Goal: Task Accomplishment & Management: Use online tool/utility

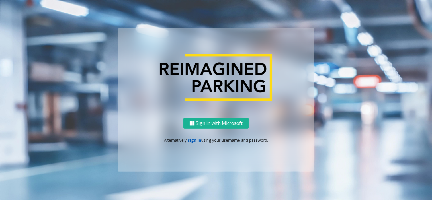
click at [197, 141] on link "sign in" at bounding box center [195, 140] width 14 height 5
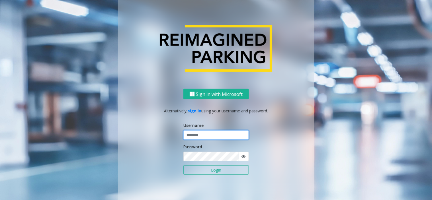
click at [222, 139] on input "text" at bounding box center [217, 136] width 66 height 10
click at [215, 137] on input "text" at bounding box center [217, 136] width 66 height 10
paste input "*******"
type input "*******"
click at [208, 172] on button "Login" at bounding box center [217, 171] width 66 height 10
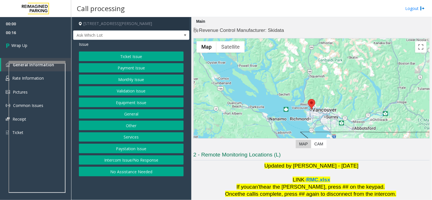
drag, startPoint x: 139, startPoint y: 164, endPoint x: 135, endPoint y: 155, distance: 9.8
click at [140, 164] on button "Intercom Issue/No Response" at bounding box center [131, 161] width 105 height 10
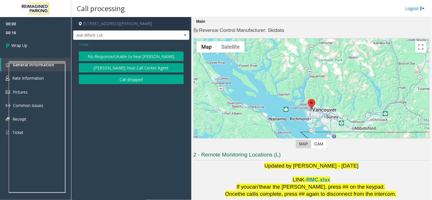
click at [127, 76] on button "Call dropped" at bounding box center [131, 80] width 105 height 10
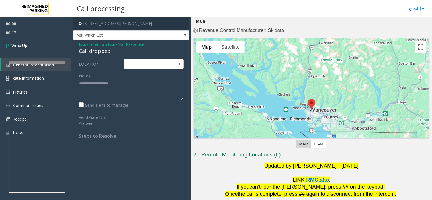
click at [82, 54] on div "Call dropped" at bounding box center [131, 51] width 105 height 8
type textarea "**********"
click at [35, 43] on link "Wrap Up" at bounding box center [35, 45] width 71 height 17
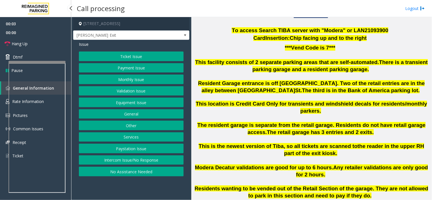
scroll to position [127, 0]
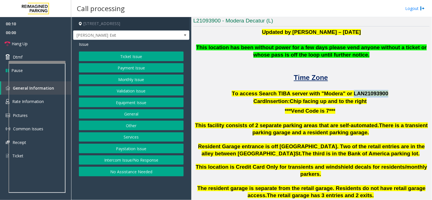
drag, startPoint x: 346, startPoint y: 92, endPoint x: 375, endPoint y: 93, distance: 29.4
click at [375, 93] on span "To access Search TIBA server with "Modera" or LAN21093 900" at bounding box center [310, 94] width 157 height 6
copy span "LAN21093 900"
click at [118, 81] on button "Monthly Issue" at bounding box center [131, 80] width 105 height 10
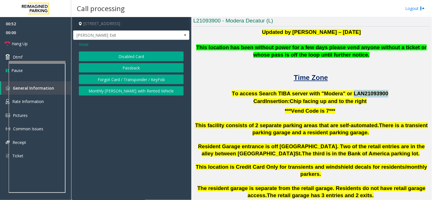
drag, startPoint x: 101, startPoint y: 56, endPoint x: 96, endPoint y: 57, distance: 5.9
click at [101, 56] on button "Disabled Card" at bounding box center [131, 57] width 105 height 10
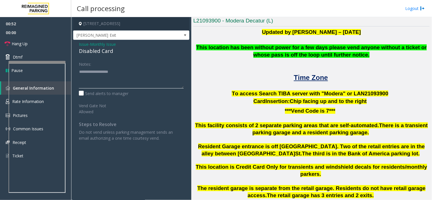
click at [90, 85] on textarea at bounding box center [131, 77] width 105 height 21
type textarea "******"
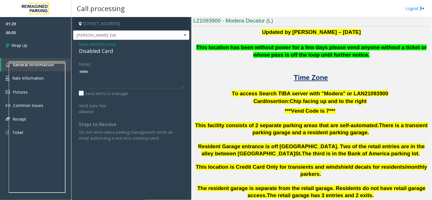
click at [109, 43] on span "Monthly Issue" at bounding box center [103, 44] width 26 height 6
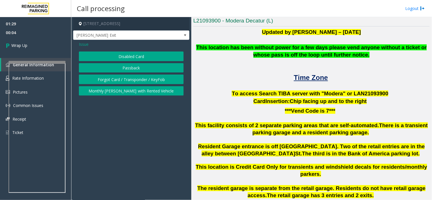
click at [84, 45] on span "Issue" at bounding box center [84, 44] width 10 height 6
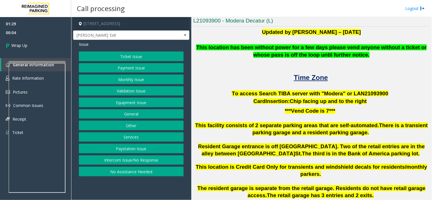
click at [131, 104] on button "Equipment Issue" at bounding box center [131, 103] width 105 height 10
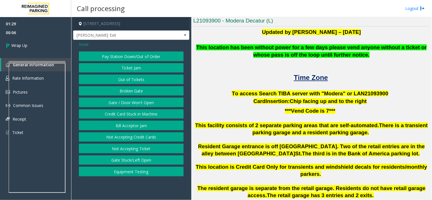
click at [140, 107] on button "Gate / Door Won't Open" at bounding box center [131, 103] width 105 height 10
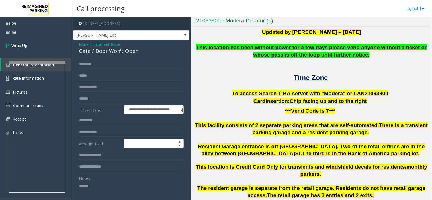
drag, startPoint x: 108, startPoint y: 189, endPoint x: 64, endPoint y: 184, distance: 43.9
click at [71, 121] on div "**********" at bounding box center [251, 100] width 361 height 200
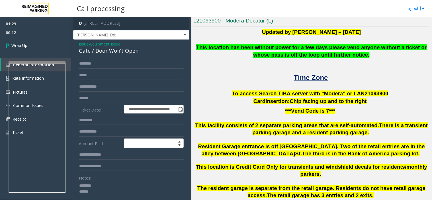
click at [132, 50] on div "Gate / Door Won't Open" at bounding box center [131, 51] width 105 height 8
copy div "Gate / Door Won't Open"
click at [106, 186] on textarea at bounding box center [129, 191] width 100 height 21
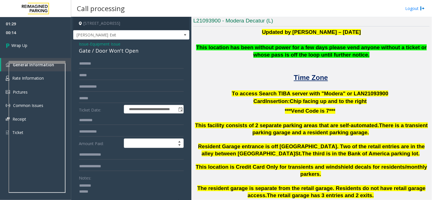
paste textarea "**********"
click at [100, 192] on textarea at bounding box center [129, 191] width 100 height 21
paste textarea "**********"
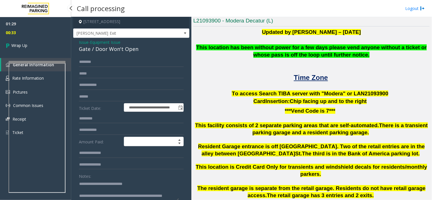
type textarea "**********"
drag, startPoint x: 24, startPoint y: 55, endPoint x: 21, endPoint y: 49, distance: 6.5
click at [21, 49] on div "01:29 00:33 Wrap Up General Information Rate Information Pictures Common Issues…" at bounding box center [35, 80] width 71 height 127
click at [16, 42] on span "Wrap Up" at bounding box center [19, 45] width 16 height 6
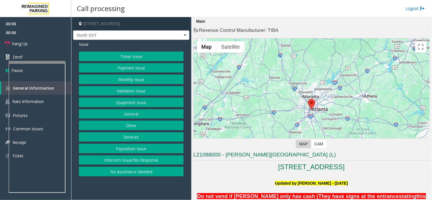
click at [127, 163] on button "Intercom Issue/No Response" at bounding box center [131, 161] width 105 height 10
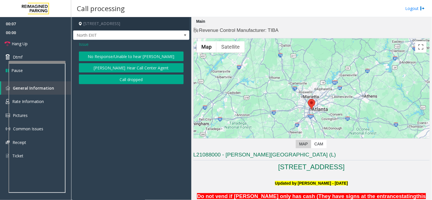
click at [130, 79] on button "Call dropped" at bounding box center [131, 80] width 105 height 10
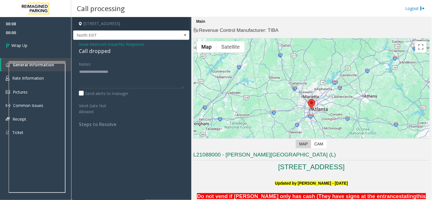
click at [97, 51] on div "Call dropped" at bounding box center [131, 51] width 105 height 8
type textarea "**********"
click at [55, 49] on link "Wrap Up" at bounding box center [35, 45] width 71 height 17
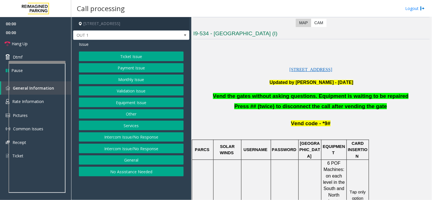
scroll to position [127, 0]
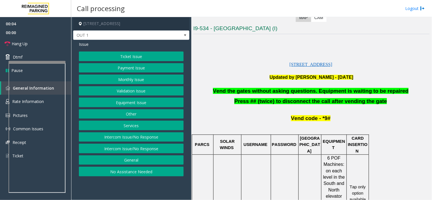
click at [144, 139] on button "Intercom Issue/No Response" at bounding box center [131, 138] width 105 height 10
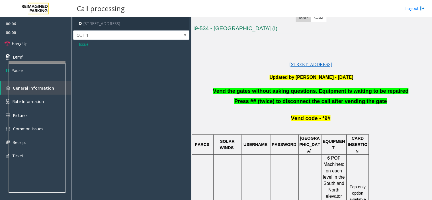
click at [83, 43] on span "Issue" at bounding box center [84, 44] width 10 height 6
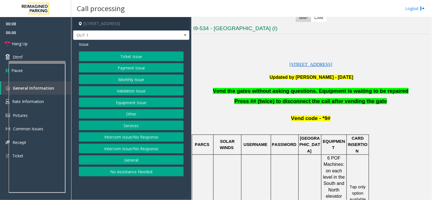
click at [141, 101] on button "Equipment Issue" at bounding box center [131, 103] width 105 height 10
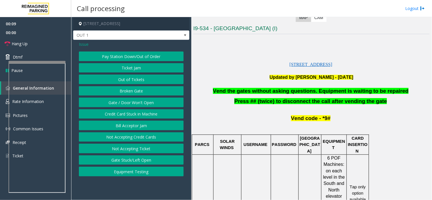
click at [138, 100] on button "Gate / Door Won't Open" at bounding box center [131, 103] width 105 height 10
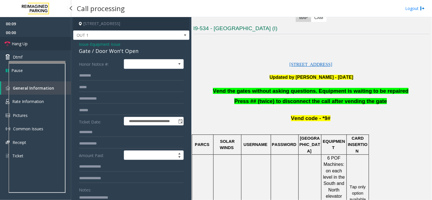
click at [24, 41] on span "Hang Up" at bounding box center [20, 44] width 16 height 6
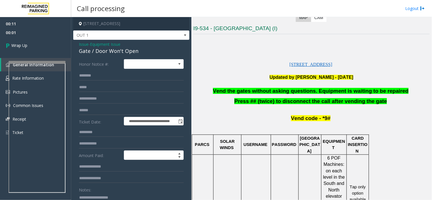
click at [228, 92] on span "Vend the gates without asking questions. Equipment is waiting to be repaired" at bounding box center [311, 91] width 196 height 6
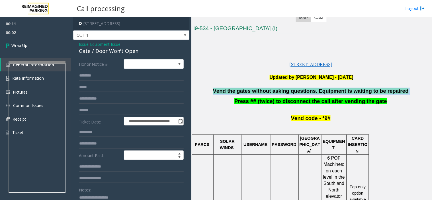
click at [228, 92] on span "Vend the gates without asking questions. Equipment is waiting to be repaired" at bounding box center [311, 91] width 196 height 6
copy p "Vend the gates without asking questions. Equipment is waiting to be repaired"
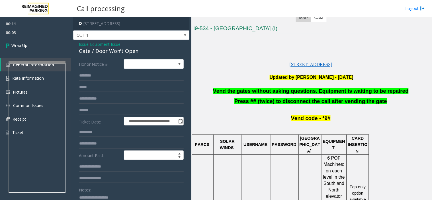
click at [106, 188] on div "Notes:" at bounding box center [131, 199] width 105 height 29
click at [106, 192] on div "Notes:" at bounding box center [131, 199] width 105 height 29
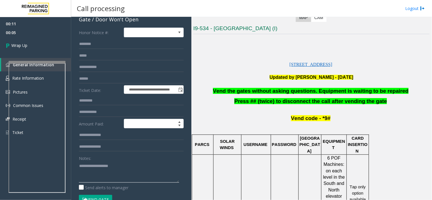
click at [115, 171] on textarea at bounding box center [129, 172] width 100 height 21
paste textarea "**********"
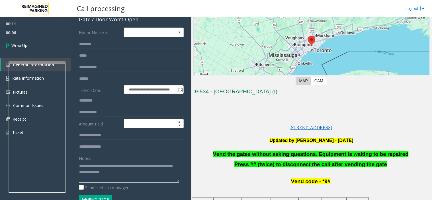
scroll to position [0, 0]
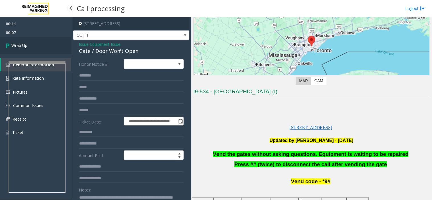
type textarea "**********"
click at [49, 37] on link "Wrap Up" at bounding box center [35, 45] width 71 height 17
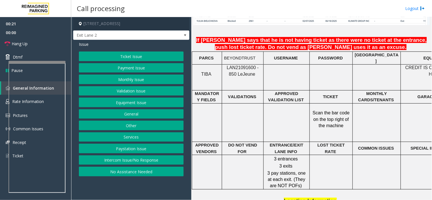
scroll to position [507, 0]
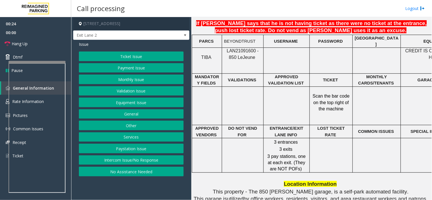
click at [145, 81] on button "Monthly Issue" at bounding box center [131, 80] width 105 height 10
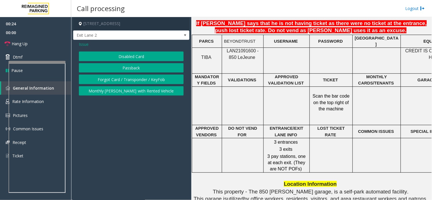
click at [140, 60] on button "Disabled Card" at bounding box center [131, 57] width 105 height 10
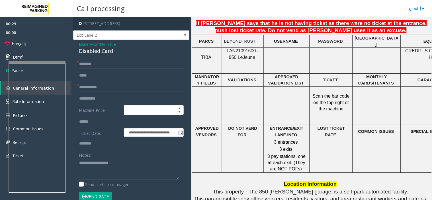
click at [125, 92] on form "**********" at bounding box center [131, 133] width 105 height 148
click at [133, 95] on input "text" at bounding box center [131, 99] width 105 height 10
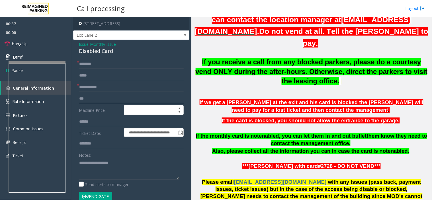
scroll to position [168, 0]
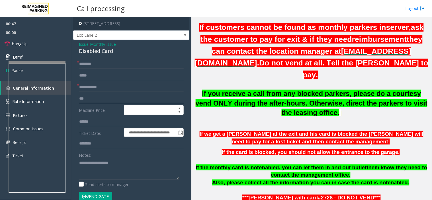
type input "***"
click at [84, 170] on textarea at bounding box center [129, 169] width 100 height 21
click at [92, 164] on textarea at bounding box center [129, 169] width 100 height 21
type textarea "******** *****"
click at [92, 43] on span "Monthly Issue" at bounding box center [103, 44] width 26 height 6
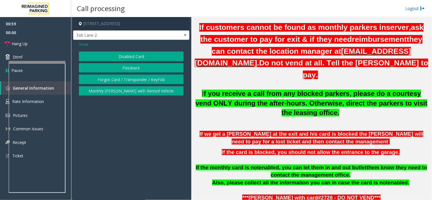
click at [88, 45] on span "Issue" at bounding box center [84, 44] width 10 height 6
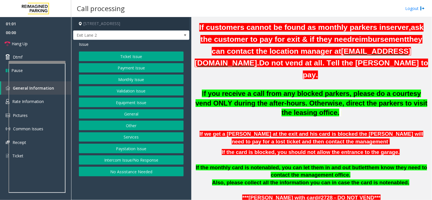
click at [144, 101] on button "Equipment Issue" at bounding box center [131, 103] width 105 height 10
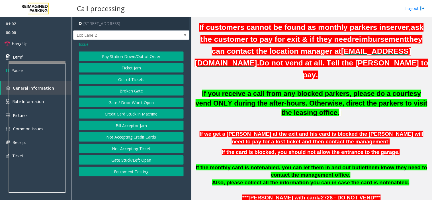
click at [142, 103] on button "Gate / Door Won't Open" at bounding box center [131, 103] width 105 height 10
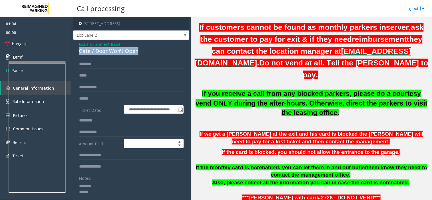
drag, startPoint x: 79, startPoint y: 51, endPoint x: 144, endPoint y: 53, distance: 64.7
click at [144, 53] on div "Gate / Door Won't Open" at bounding box center [131, 51] width 105 height 8
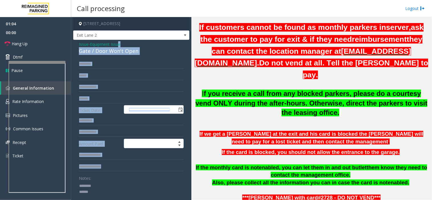
drag, startPoint x: 121, startPoint y: 45, endPoint x: 116, endPoint y: 181, distance: 135.8
click at [116, 181] on div "**********" at bounding box center [131, 181] width 116 height 283
click at [116, 58] on div "**********" at bounding box center [131, 181] width 116 height 283
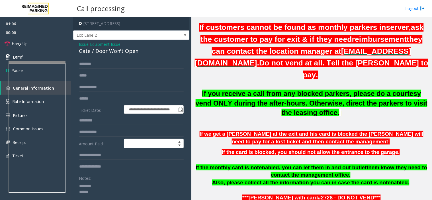
click at [115, 53] on div "Gate / Door Won't Open" at bounding box center [131, 51] width 105 height 8
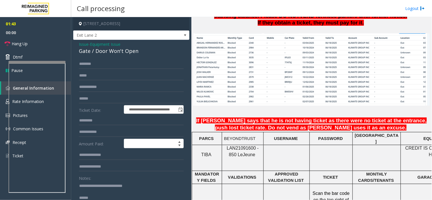
scroll to position [485, 0]
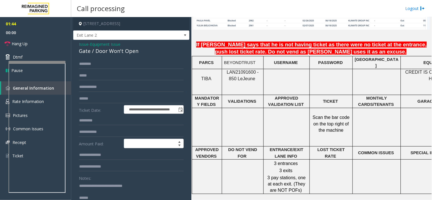
click at [236, 70] on span "LAN21091600 - 850 Le" at bounding box center [243, 75] width 32 height 11
copy span "LAN21091600"
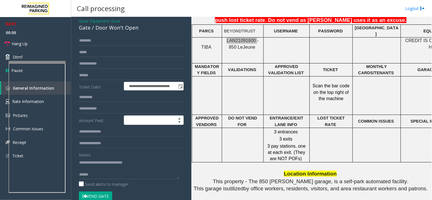
scroll to position [63, 0]
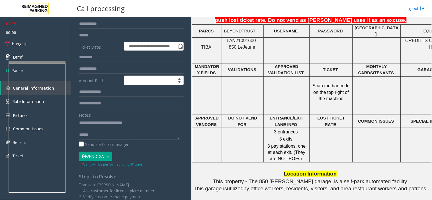
click at [96, 139] on textarea at bounding box center [129, 128] width 100 height 21
click at [40, 47] on link "Hang Up" at bounding box center [35, 43] width 71 height 13
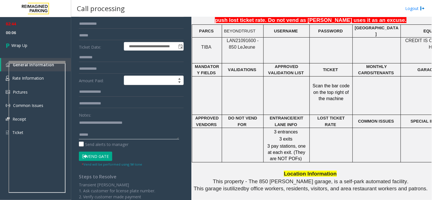
click at [130, 133] on textarea at bounding box center [129, 128] width 100 height 21
paste textarea "**********"
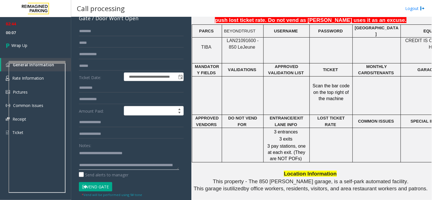
scroll to position [0, 0]
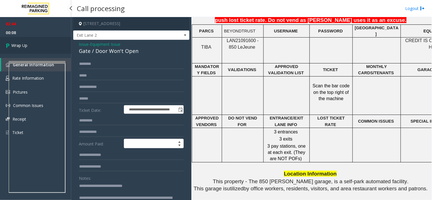
type textarea "**********"
click at [25, 50] on link "Wrap Up" at bounding box center [35, 45] width 71 height 17
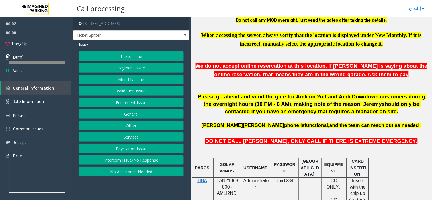
scroll to position [190, 0]
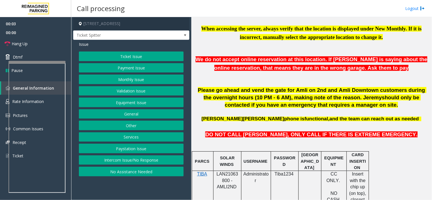
click at [230, 174] on span "LAN21063800 - AMLI2ND" at bounding box center [228, 181] width 22 height 18
copy span "LAN21063800"
click at [144, 103] on button "Equipment Issue" at bounding box center [131, 103] width 105 height 10
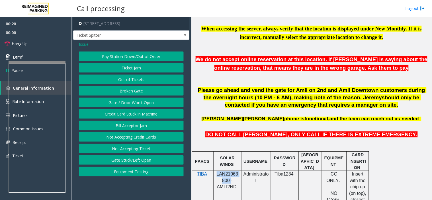
click at [144, 103] on button "Gate / Door Won't Open" at bounding box center [131, 103] width 105 height 10
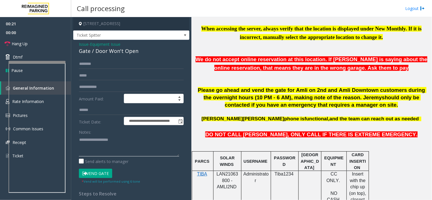
click at [90, 148] on textarea at bounding box center [129, 145] width 100 height 21
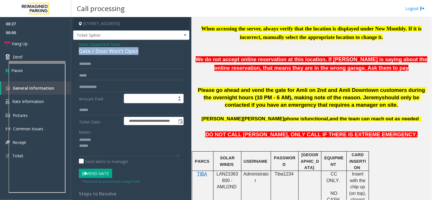
drag, startPoint x: 78, startPoint y: 51, endPoint x: 142, endPoint y: 52, distance: 63.6
click at [142, 52] on div "**********" at bounding box center [131, 146] width 116 height 213
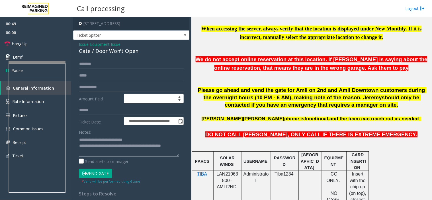
type textarea "**********"
drag, startPoint x: 105, startPoint y: 34, endPoint x: 93, endPoint y: 34, distance: 12.5
click at [93, 34] on span "Ticket Spitter" at bounding box center [120, 35] width 93 height 9
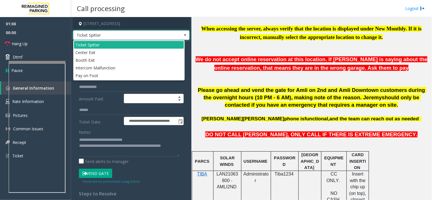
click at [78, 97] on label "Amount Paid:" at bounding box center [100, 99] width 45 height 10
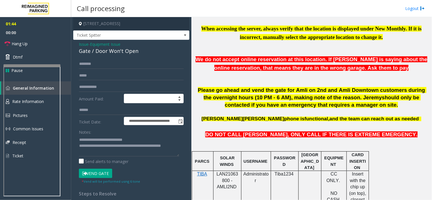
click at [56, 65] on div at bounding box center [31, 65] width 57 height 2
click at [30, 42] on link "Hang Up" at bounding box center [35, 43] width 71 height 13
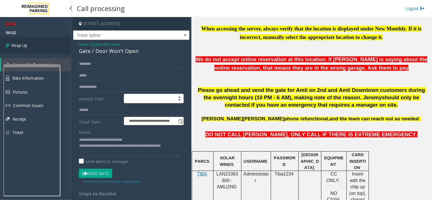
click at [29, 44] on link "Wrap Up" at bounding box center [35, 45] width 71 height 17
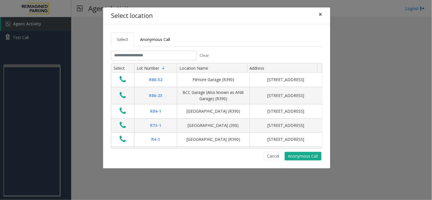
click at [321, 15] on span "×" at bounding box center [320, 14] width 3 height 8
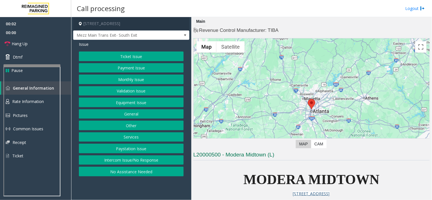
click at [230, 147] on div "← Move left → Move right ↑ Move up ↓ Move down + Zoom in - Zoom out Home Jump l…" at bounding box center [312, 94] width 237 height 113
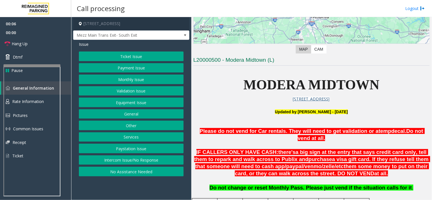
scroll to position [222, 0]
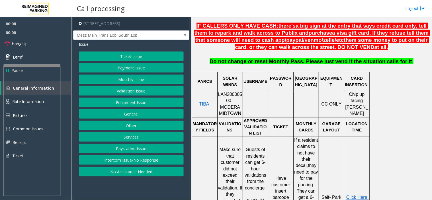
click at [233, 92] on span "LAN20000500 - MODERA MIDTOWN" at bounding box center [230, 104] width 24 height 24
copy span "LAN20000500"
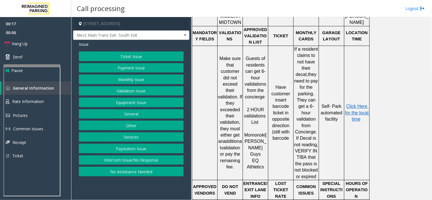
scroll to position [317, 0]
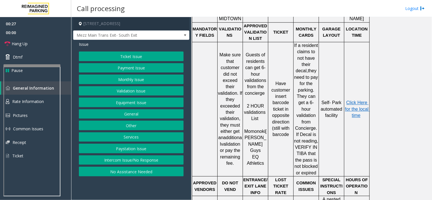
click at [157, 92] on button "Validation Issue" at bounding box center [131, 91] width 105 height 10
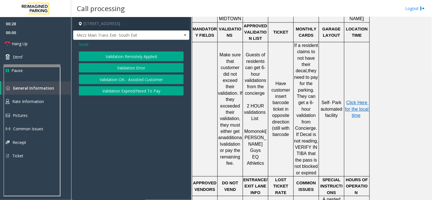
click at [133, 69] on button "Validation Error" at bounding box center [131, 68] width 105 height 10
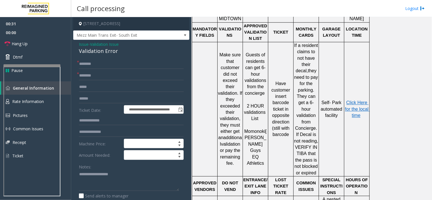
click at [258, 129] on span "Momonoki" at bounding box center [255, 131] width 21 height 5
type input "********"
click at [90, 179] on textarea at bounding box center [129, 180] width 100 height 21
drag, startPoint x: 118, startPoint y: 53, endPoint x: 77, endPoint y: 44, distance: 42.3
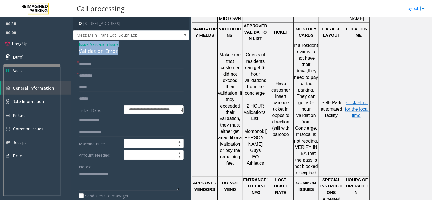
click at [77, 44] on div "**********" at bounding box center [131, 196] width 116 height 313
click at [114, 180] on textarea at bounding box center [129, 180] width 100 height 21
click at [85, 63] on input "text" at bounding box center [131, 64] width 105 height 10
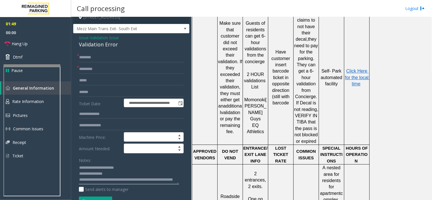
scroll to position [0, 0]
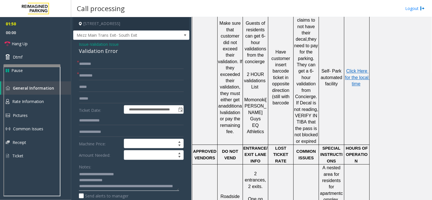
type textarea "**********"
click at [89, 55] on div "**********" at bounding box center [131, 196] width 116 height 313
click at [106, 66] on input "text" at bounding box center [131, 64] width 105 height 10
type input "**"
click at [38, 46] on link "Hang Up" at bounding box center [35, 43] width 71 height 13
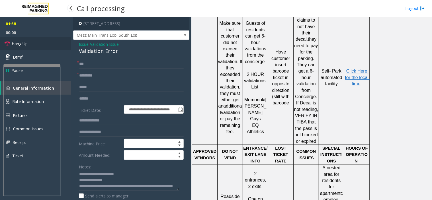
click at [38, 46] on link "Hang Up" at bounding box center [35, 43] width 71 height 13
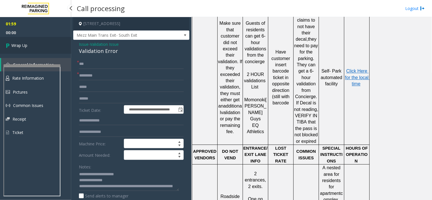
click at [38, 46] on link "Wrap Up" at bounding box center [35, 45] width 71 height 17
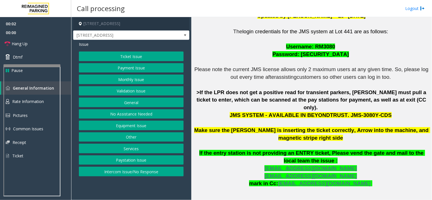
scroll to position [158, 0]
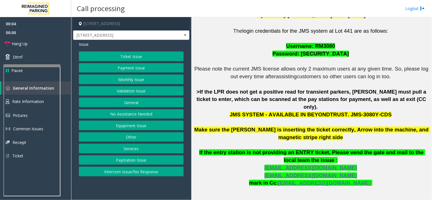
click at [137, 85] on div "Ticket Issue Payment Issue Monthly Issue Validation Issue General No Assistance…" at bounding box center [131, 114] width 105 height 125
click at [137, 90] on button "Validation Issue" at bounding box center [131, 91] width 105 height 10
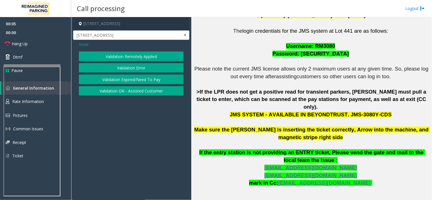
click at [123, 68] on button "Validation Error" at bounding box center [131, 68] width 105 height 10
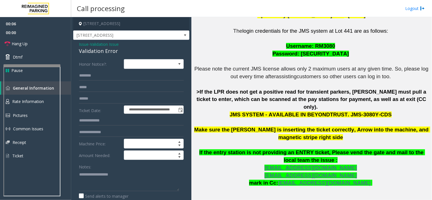
click at [106, 170] on div "Notes:" at bounding box center [131, 176] width 105 height 29
click at [124, 180] on textarea at bounding box center [129, 180] width 100 height 21
drag, startPoint x: 78, startPoint y: 52, endPoint x: 94, endPoint y: 52, distance: 16.0
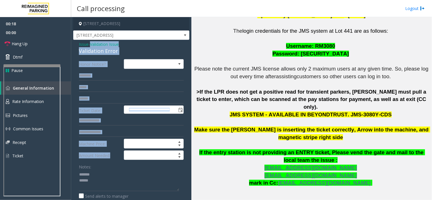
drag, startPoint x: 90, startPoint y: 46, endPoint x: 96, endPoint y: 173, distance: 126.7
click at [96, 50] on div "Validation Error" at bounding box center [131, 51] width 105 height 8
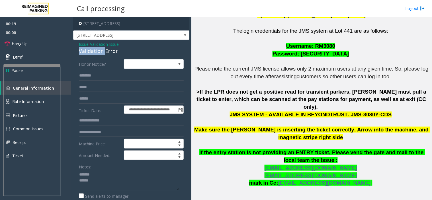
click at [96, 50] on div "Validation Error" at bounding box center [131, 51] width 105 height 8
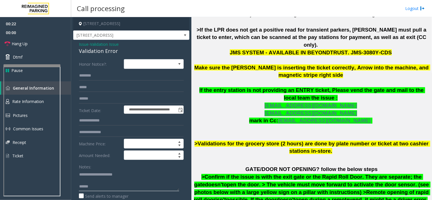
scroll to position [222, 0]
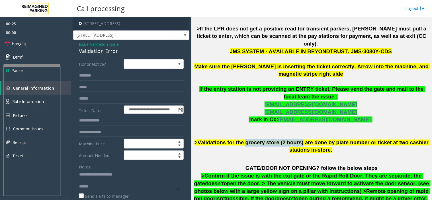
drag, startPoint x: 240, startPoint y: 136, endPoint x: 288, endPoint y: 137, distance: 48.5
click at [288, 140] on span ">Validations for the grocery store (2 hours) are done by plate number or ticket…" at bounding box center [313, 147] width 236 height 14
copy span "grocery store (2 hours)"
click at [100, 190] on textarea at bounding box center [129, 180] width 100 height 21
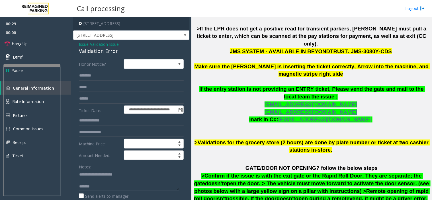
paste textarea "**********"
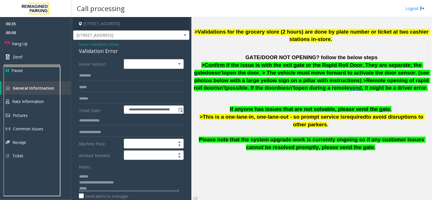
scroll to position [348, 0]
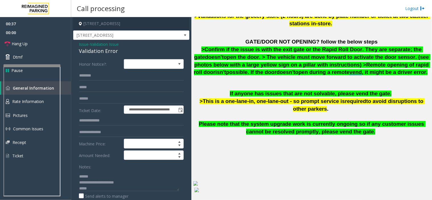
drag, startPoint x: 120, startPoint y: 23, endPoint x: 148, endPoint y: 24, distance: 28.0
click at [148, 24] on h4 "[STREET_ADDRESS]" at bounding box center [131, 23] width 116 height 13
copy h4 "Toronto, ON"
click at [90, 189] on textarea at bounding box center [129, 180] width 100 height 21
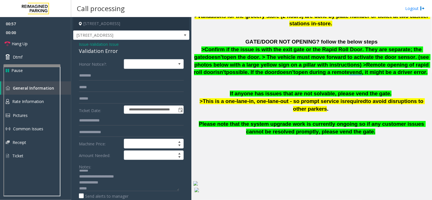
drag, startPoint x: 90, startPoint y: 189, endPoint x: 280, endPoint y: 21, distance: 253.5
click at [280, 28] on p at bounding box center [312, 32] width 237 height 8
click at [79, 189] on textarea at bounding box center [129, 180] width 100 height 21
click at [123, 184] on textarea at bounding box center [129, 180] width 100 height 21
click at [122, 186] on textarea at bounding box center [129, 180] width 100 height 21
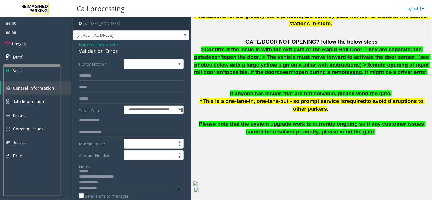
scroll to position [22, 0]
click at [79, 188] on textarea at bounding box center [129, 180] width 100 height 21
drag, startPoint x: 177, startPoint y: 189, endPoint x: 178, endPoint y: 215, distance: 26.2
click at [178, 200] on html "**********" at bounding box center [216, 100] width 432 height 200
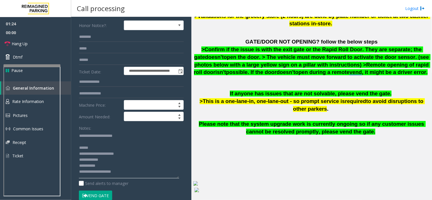
scroll to position [95, 0]
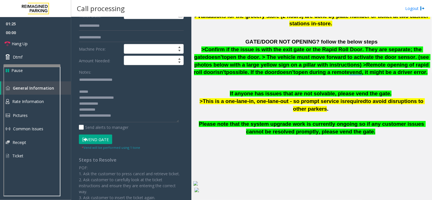
click at [93, 137] on button "Vend Gate" at bounding box center [95, 140] width 33 height 10
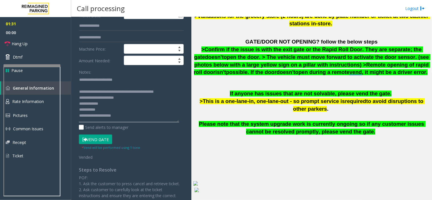
scroll to position [0, 0]
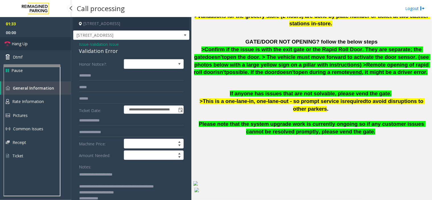
type textarea "**********"
click at [26, 47] on link "Hang Up" at bounding box center [35, 43] width 71 height 13
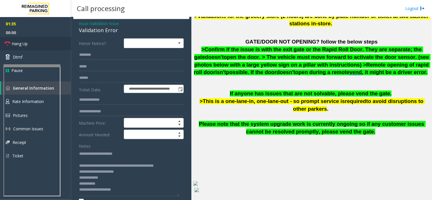
scroll to position [63, 0]
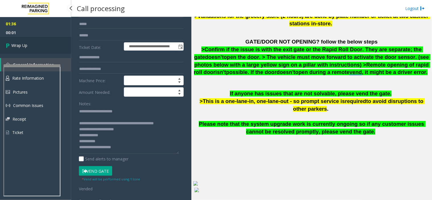
click at [46, 54] on link "Wrap Up" at bounding box center [35, 45] width 71 height 17
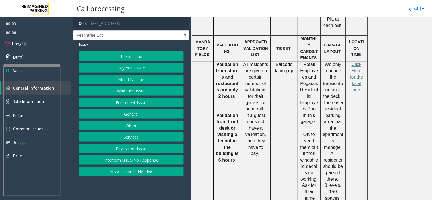
scroll to position [412, 0]
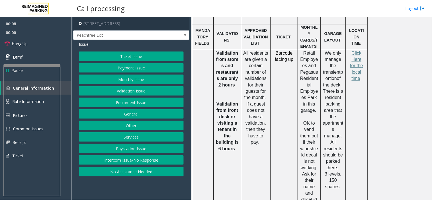
click at [109, 159] on button "Intercom Issue/No Response" at bounding box center [131, 161] width 105 height 10
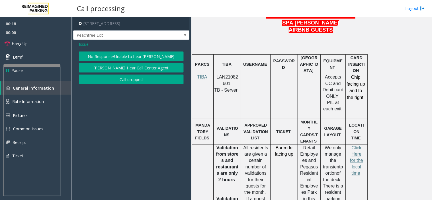
scroll to position [285, 0]
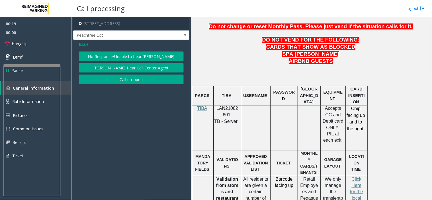
click at [230, 114] on p "LAN21082601" at bounding box center [227, 112] width 23 height 13
click at [229, 111] on span "LAN21082601" at bounding box center [228, 111] width 22 height 11
copy p "LAN21082601"
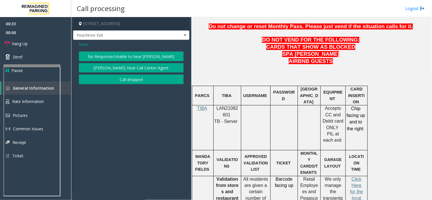
click at [87, 44] on span "Issue" at bounding box center [84, 44] width 10 height 6
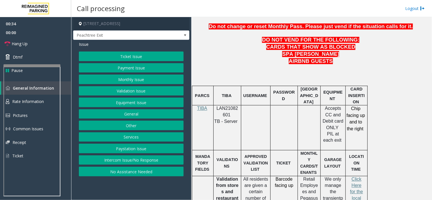
click at [123, 69] on button "Payment Issue" at bounding box center [131, 68] width 105 height 10
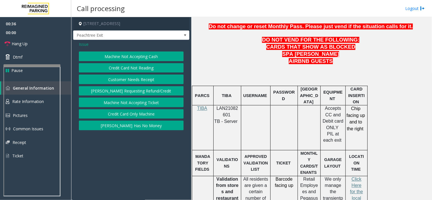
click at [130, 67] on button "Credit Card Not Reading" at bounding box center [131, 68] width 105 height 10
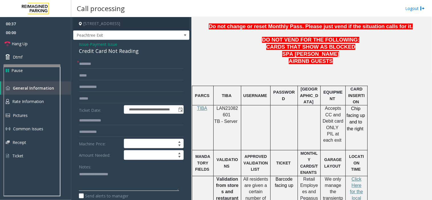
click at [104, 170] on textarea at bounding box center [129, 180] width 100 height 21
click at [110, 52] on div "Credit Card Not Reading" at bounding box center [131, 51] width 105 height 8
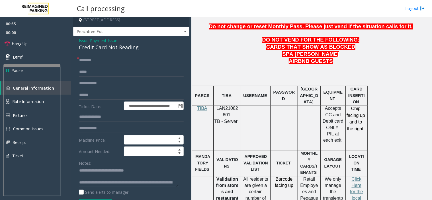
click at [92, 182] on textarea at bounding box center [129, 176] width 100 height 21
drag, startPoint x: 92, startPoint y: 182, endPoint x: 89, endPoint y: 184, distance: 3.1
click at [89, 184] on textarea at bounding box center [129, 176] width 100 height 21
click at [93, 100] on form "**********" at bounding box center [131, 136] width 105 height 160
click at [95, 97] on input "text" at bounding box center [131, 95] width 105 height 10
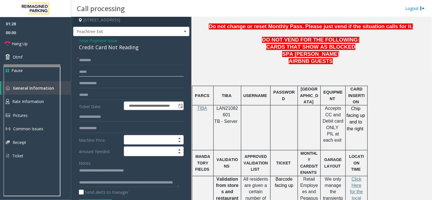
click at [100, 68] on input "text" at bounding box center [131, 72] width 105 height 10
click at [100, 65] on form "**********" at bounding box center [131, 136] width 105 height 160
drag, startPoint x: 90, startPoint y: 170, endPoint x: 98, endPoint y: 185, distance: 16.8
click at [98, 185] on textarea at bounding box center [129, 176] width 100 height 21
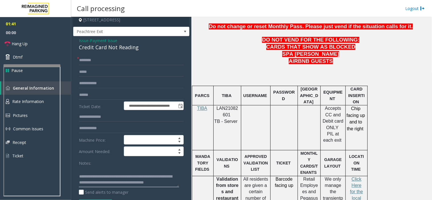
paste textarea "********"
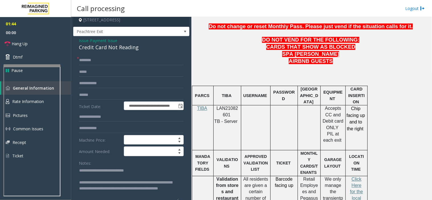
drag, startPoint x: 177, startPoint y: 186, endPoint x: 177, endPoint y: 200, distance: 13.7
click at [177, 200] on textarea at bounding box center [129, 183] width 100 height 35
type textarea "**********"
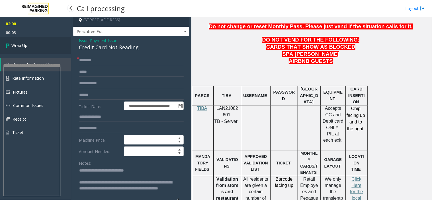
click at [32, 46] on link "Wrap Up" at bounding box center [35, 45] width 71 height 17
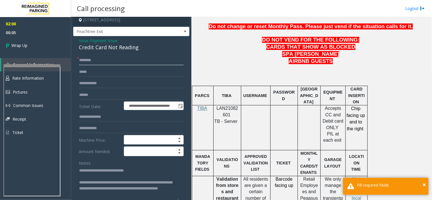
click at [87, 65] on input "text" at bounding box center [131, 61] width 105 height 10
type input "**"
click at [40, 46] on link "Wrap Up" at bounding box center [35, 45] width 71 height 17
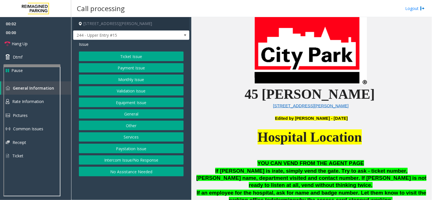
scroll to position [158, 0]
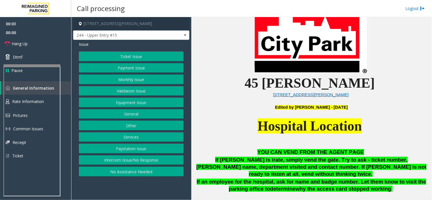
click at [162, 162] on button "Intercom Issue/No Response" at bounding box center [131, 161] width 105 height 10
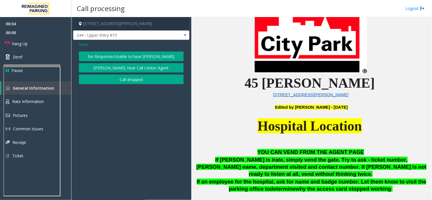
click at [113, 58] on button "No Response/Unable to hear [PERSON_NAME]" at bounding box center [131, 57] width 105 height 10
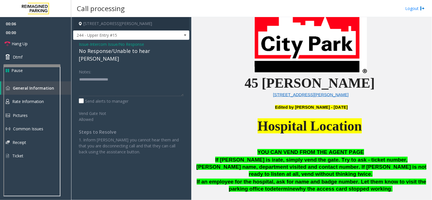
click at [115, 43] on span "Intercom Issue/No Response" at bounding box center [117, 44] width 54 height 6
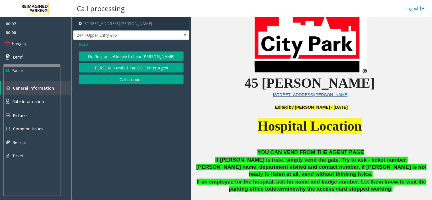
click at [83, 45] on span "Issue" at bounding box center [84, 44] width 10 height 6
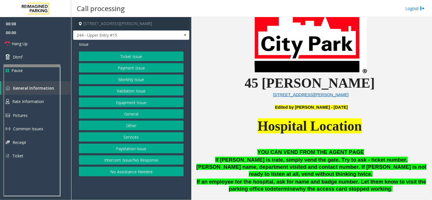
drag, startPoint x: 135, startPoint y: 174, endPoint x: 132, endPoint y: 169, distance: 6.0
click at [135, 174] on button "No Assistance Needed" at bounding box center [131, 172] width 105 height 10
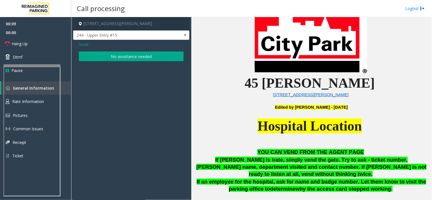
click at [113, 53] on button "No assistance needed" at bounding box center [131, 57] width 105 height 10
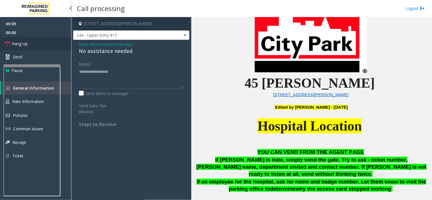
click at [44, 42] on link "Hang Up" at bounding box center [35, 43] width 71 height 13
click at [87, 50] on div "No assistance needed" at bounding box center [131, 51] width 105 height 8
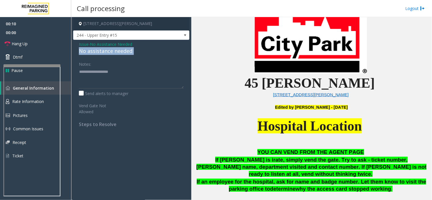
drag, startPoint x: 87, startPoint y: 50, endPoint x: 84, endPoint y: 52, distance: 3.2
click at [87, 52] on div "No assistance needed" at bounding box center [131, 51] width 105 height 8
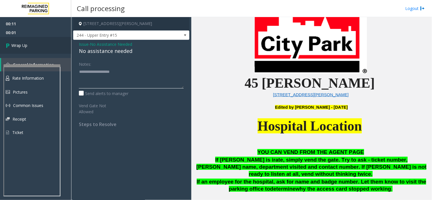
type textarea "**********"
click at [47, 45] on link "Wrap Up" at bounding box center [35, 45] width 71 height 17
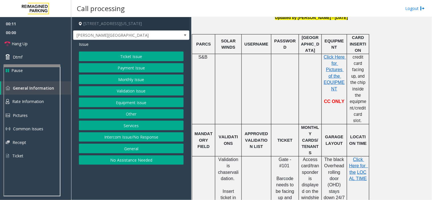
scroll to position [158, 0]
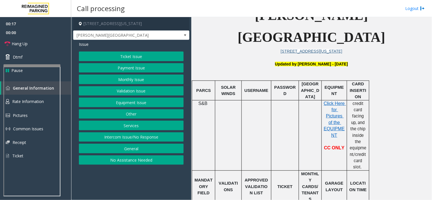
drag, startPoint x: 143, startPoint y: 71, endPoint x: 144, endPoint y: 74, distance: 2.9
click at [144, 74] on div "Ticket Issue Payment Issue Monthly Issue Validation Issue Equipment Issue Other…" at bounding box center [131, 108] width 105 height 113
click at [144, 72] on button "Payment Issue" at bounding box center [131, 68] width 105 height 10
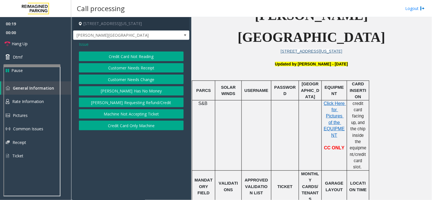
click at [141, 126] on button "Credit Card Only Machine" at bounding box center [131, 126] width 105 height 10
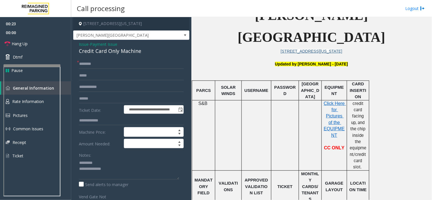
click at [101, 52] on div "Credit Card Only Machine" at bounding box center [131, 51] width 105 height 8
type textarea "**********"
click at [96, 47] on div "Credit Card Only Machine" at bounding box center [131, 51] width 105 height 8
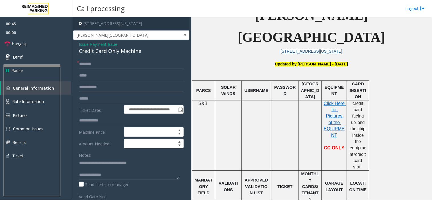
click at [98, 46] on span "Payment Issue" at bounding box center [103, 44] width 27 height 6
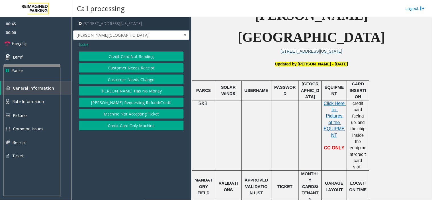
click at [104, 54] on button "Credit Card Not Reading" at bounding box center [131, 57] width 105 height 10
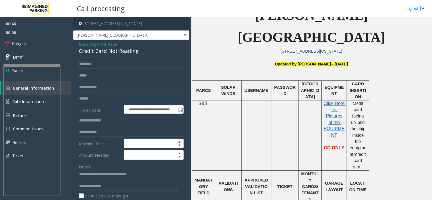
click at [101, 53] on div "Credit Card Not Reading" at bounding box center [131, 51] width 105 height 8
copy div "Credit Card Not Reading"
drag, startPoint x: 93, startPoint y: 174, endPoint x: 123, endPoint y: 176, distance: 30.6
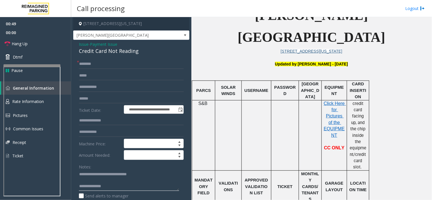
click at [141, 178] on textarea at bounding box center [129, 180] width 100 height 21
paste textarea
click at [123, 187] on textarea at bounding box center [129, 180] width 100 height 21
click at [113, 29] on h4 "[STREET_ADDRESS][US_STATE]" at bounding box center [131, 23] width 116 height 13
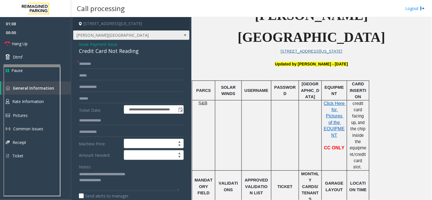
click at [114, 36] on span "Westbrook Place" at bounding box center [120, 35] width 93 height 9
click at [93, 56] on div "**********" at bounding box center [131, 184] width 116 height 289
click at [94, 63] on input "text" at bounding box center [131, 64] width 105 height 10
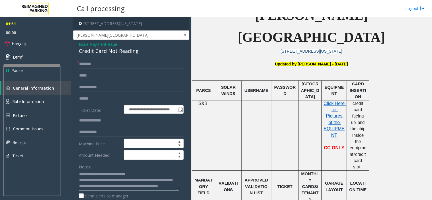
type textarea "**********"
click at [115, 68] on input "text" at bounding box center [131, 64] width 105 height 10
type input "******"
click at [106, 98] on input "text" at bounding box center [131, 99] width 105 height 10
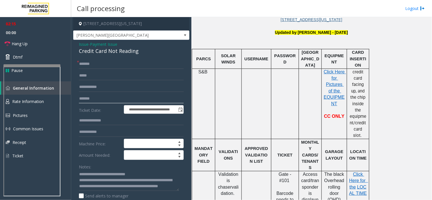
click at [88, 96] on input "*******" at bounding box center [131, 99] width 105 height 10
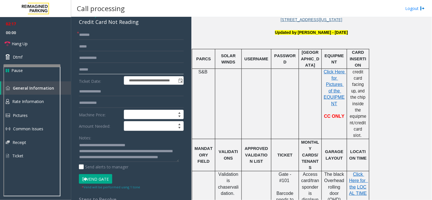
scroll to position [63, 0]
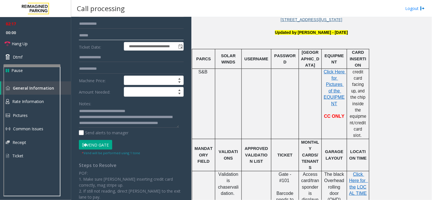
type input "******"
click at [98, 146] on button "Vend Gate" at bounding box center [95, 145] width 33 height 10
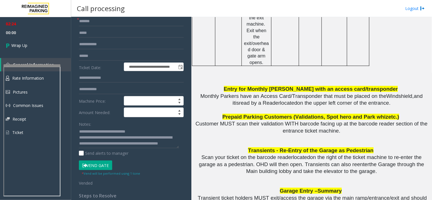
scroll to position [32, 0]
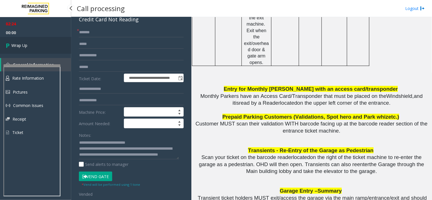
click at [31, 46] on link "Wrap Up" at bounding box center [35, 45] width 71 height 17
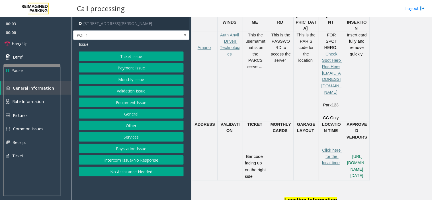
scroll to position [285, 0]
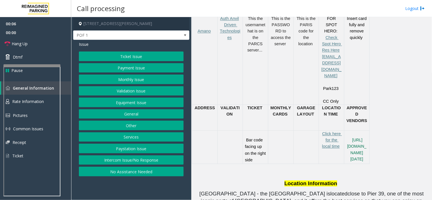
click at [146, 59] on button "Ticket Issue" at bounding box center [131, 57] width 105 height 10
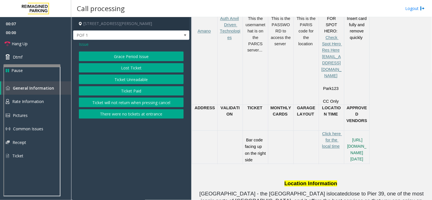
click at [82, 45] on span "Issue" at bounding box center [84, 44] width 10 height 6
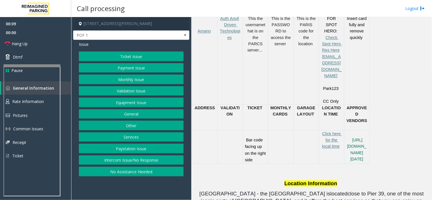
click at [153, 101] on button "Equipment Issue" at bounding box center [131, 103] width 105 height 10
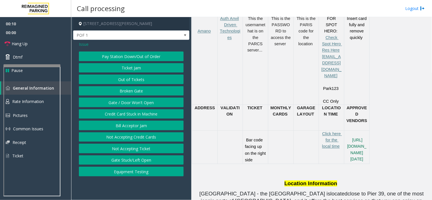
click at [138, 70] on button "Ticket Jam" at bounding box center [131, 68] width 105 height 10
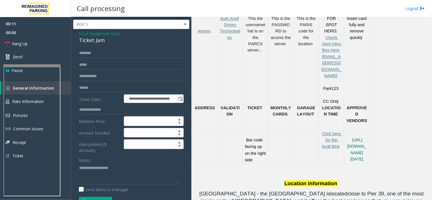
scroll to position [0, 0]
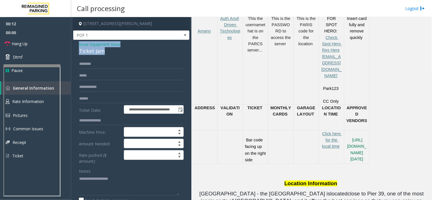
drag, startPoint x: 110, startPoint y: 52, endPoint x: 80, endPoint y: 46, distance: 30.8
click at [76, 43] on div "**********" at bounding box center [131, 181] width 116 height 282
click at [103, 189] on textarea at bounding box center [129, 184] width 100 height 21
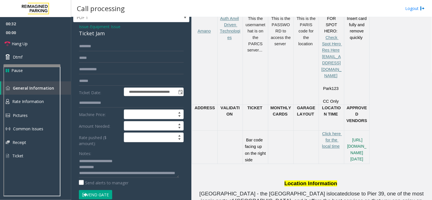
scroll to position [32, 0]
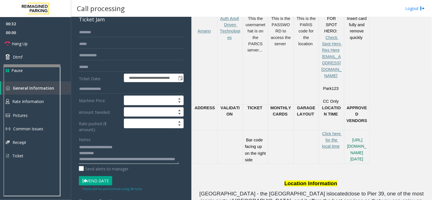
click at [115, 159] on textarea at bounding box center [129, 153] width 100 height 21
paste textarea "**********"
type textarea "**********"
click at [26, 43] on span "Hang Up" at bounding box center [20, 44] width 16 height 6
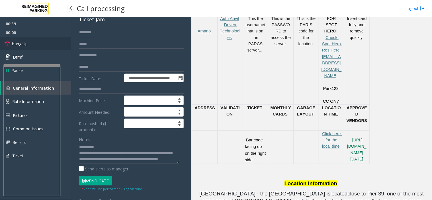
click at [26, 43] on span "Hang Up" at bounding box center [20, 44] width 16 height 6
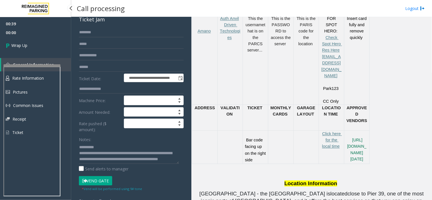
click at [26, 43] on span "Wrap Up" at bounding box center [19, 45] width 16 height 6
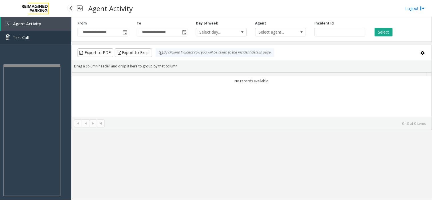
click at [26, 43] on link "Test Call" at bounding box center [35, 37] width 71 height 13
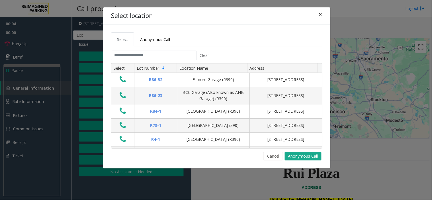
click at [321, 16] on span "×" at bounding box center [320, 14] width 3 height 8
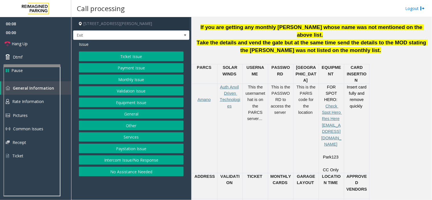
scroll to position [222, 0]
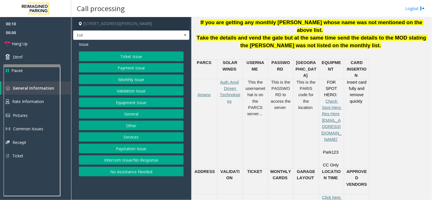
click at [149, 67] on button "Payment Issue" at bounding box center [131, 68] width 105 height 10
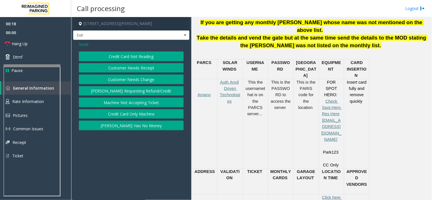
click at [86, 44] on span "Issue" at bounding box center [84, 44] width 10 height 6
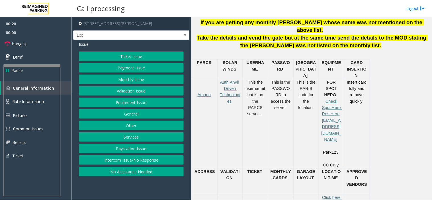
click at [144, 172] on button "No Assistance Needed" at bounding box center [131, 172] width 105 height 10
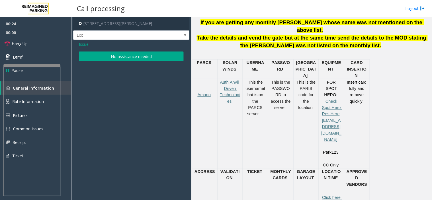
click at [133, 56] on button "No assistance needed" at bounding box center [131, 57] width 105 height 10
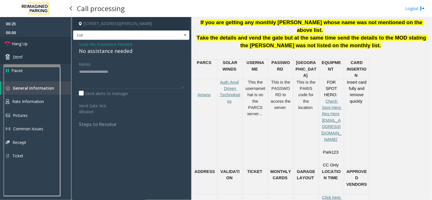
drag, startPoint x: 26, startPoint y: 44, endPoint x: 3, endPoint y: 56, distance: 25.8
click at [26, 44] on span "Hang Up" at bounding box center [20, 44] width 16 height 6
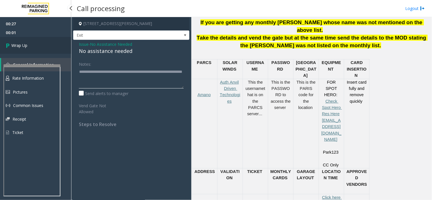
type textarea "**********"
click at [61, 46] on link "Wrap Up" at bounding box center [35, 45] width 71 height 17
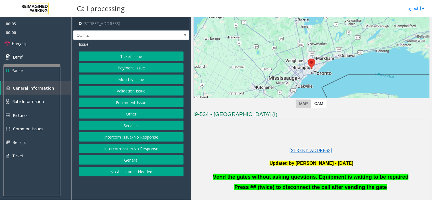
scroll to position [95, 0]
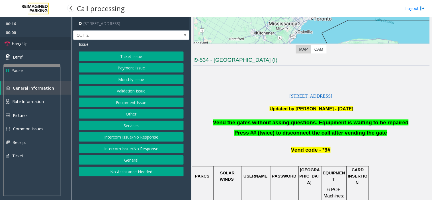
click at [19, 49] on link "Hang Up" at bounding box center [35, 43] width 71 height 13
click at [126, 93] on button "Validation Issue" at bounding box center [131, 91] width 105 height 10
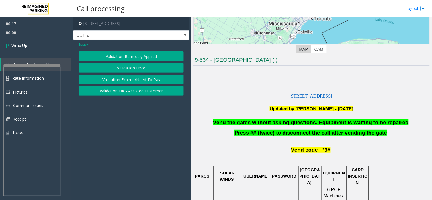
click at [300, 119] on p at bounding box center [312, 116] width 237 height 7
click at [304, 123] on span "Vend the gates without asking questions. Equipment is waiting to be repaired" at bounding box center [311, 123] width 196 height 6
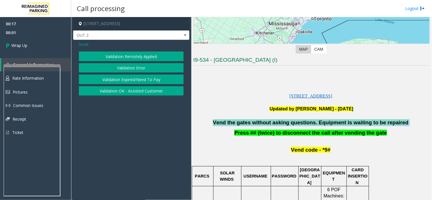
click at [304, 123] on span "Vend the gates without asking questions. Equipment is waiting to be repaired" at bounding box center [311, 123] width 196 height 6
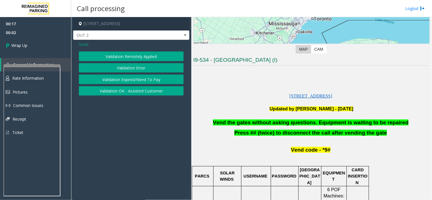
click at [155, 73] on div "Validation Remotely Applied Validation Error Validation Expired/Need To Pay Val…" at bounding box center [131, 74] width 105 height 44
click at [165, 65] on button "Validation Error" at bounding box center [131, 68] width 105 height 10
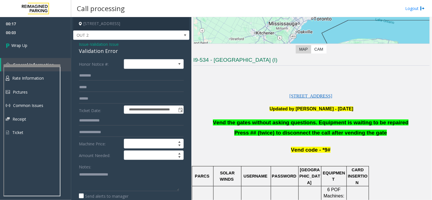
click at [265, 120] on span "Vend the gates without asking questions. Equipment is waiting to be repaired" at bounding box center [311, 123] width 196 height 6
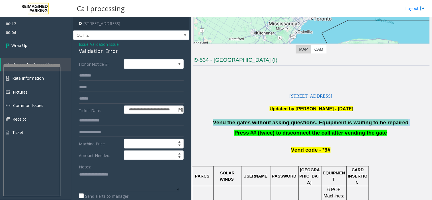
click at [265, 120] on span "Vend the gates without asking questions. Equipment is waiting to be repaired" at bounding box center [311, 123] width 196 height 6
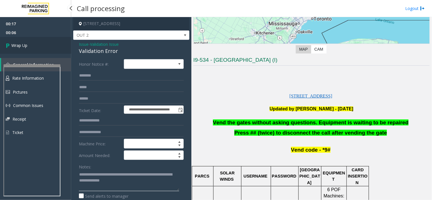
type textarea "**********"
click at [36, 43] on link "Wrap Up" at bounding box center [35, 45] width 71 height 17
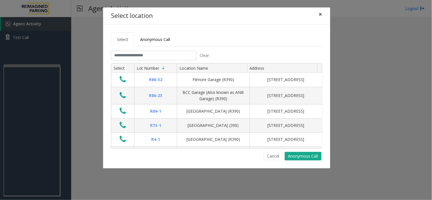
drag, startPoint x: 321, startPoint y: 10, endPoint x: 297, endPoint y: 33, distance: 33.5
click at [320, 10] on span "×" at bounding box center [320, 14] width 3 height 8
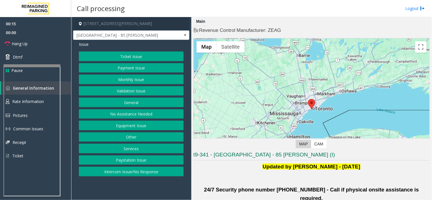
scroll to position [32, 0]
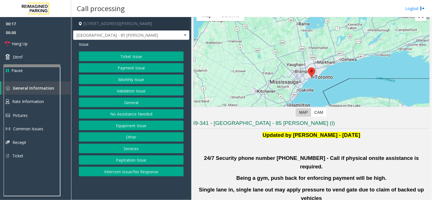
click at [140, 172] on button "Intercom Issue/No Response" at bounding box center [131, 172] width 105 height 10
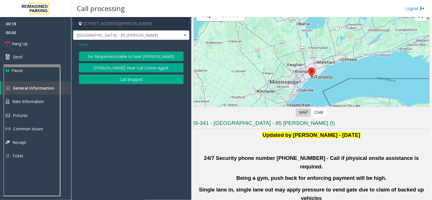
click at [117, 56] on button "No Response/Unable to hear [PERSON_NAME]" at bounding box center [131, 57] width 105 height 10
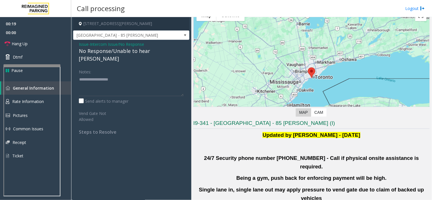
click at [110, 54] on div "No Response/Unable to hear [PERSON_NAME]" at bounding box center [131, 54] width 105 height 15
type textarea "**********"
click at [47, 46] on link "Hang Up" at bounding box center [35, 43] width 71 height 13
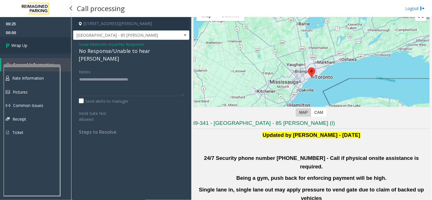
click at [45, 46] on link "Wrap Up" at bounding box center [35, 45] width 71 height 17
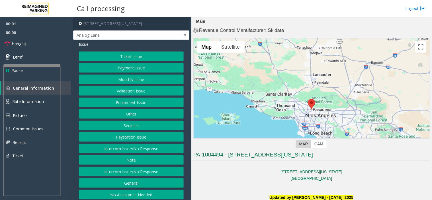
scroll to position [3, 0]
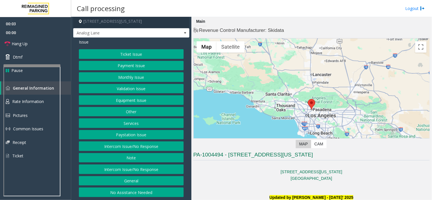
click at [150, 168] on button "Intercom Issue/No Response" at bounding box center [131, 170] width 105 height 10
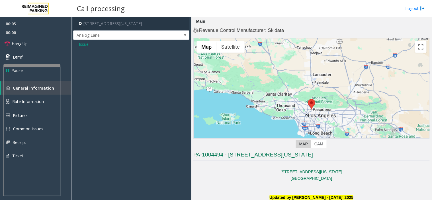
click at [85, 47] on span "Issue" at bounding box center [84, 44] width 10 height 6
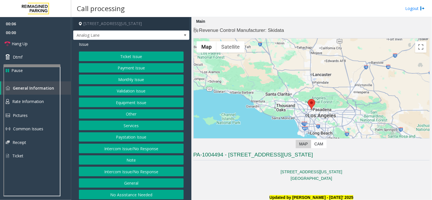
click at [138, 176] on button "Intercom Issue/No Response" at bounding box center [131, 172] width 105 height 10
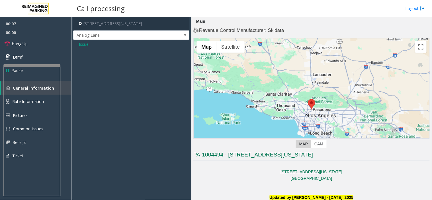
click at [82, 48] on div "Issue" at bounding box center [131, 46] width 116 height 13
click at [82, 46] on span "Issue" at bounding box center [84, 44] width 10 height 6
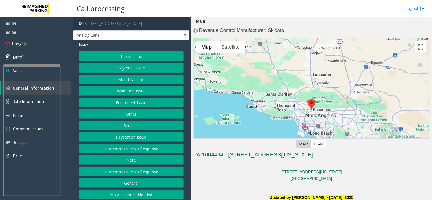
click at [133, 145] on button "Intercom Issue/No Response" at bounding box center [131, 149] width 105 height 10
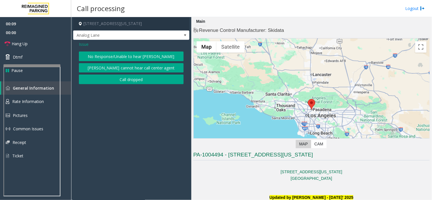
click at [109, 60] on button "No Response/Unable to hear [PERSON_NAME]" at bounding box center [131, 57] width 105 height 10
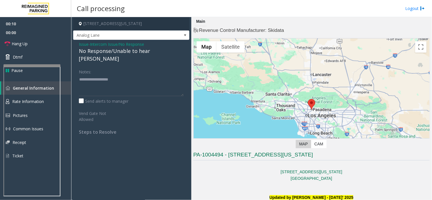
click at [100, 54] on div "No Response/Unable to hear [PERSON_NAME]" at bounding box center [131, 54] width 105 height 15
type textarea "**********"
click at [40, 48] on link "Hang Up" at bounding box center [35, 43] width 71 height 13
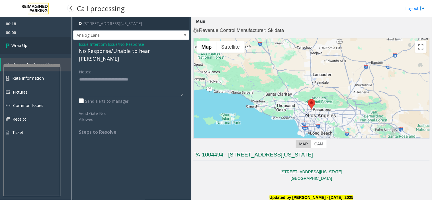
click at [40, 43] on link "Wrap Up" at bounding box center [35, 45] width 71 height 17
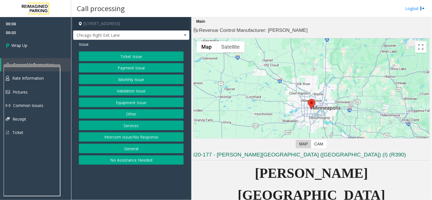
click at [124, 136] on button "Intercom Issue/No Response" at bounding box center [131, 138] width 105 height 10
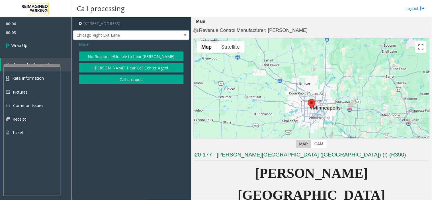
click at [123, 78] on button "Call dropped" at bounding box center [131, 80] width 105 height 10
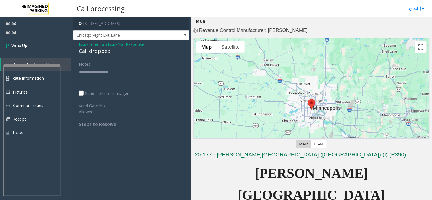
click at [96, 53] on div "Call dropped" at bounding box center [131, 51] width 105 height 8
drag, startPoint x: 96, startPoint y: 53, endPoint x: 92, endPoint y: 51, distance: 4.0
click at [95, 53] on div "Call dropped" at bounding box center [131, 51] width 105 height 8
drag, startPoint x: 90, startPoint y: 62, endPoint x: 98, endPoint y: 76, distance: 16.6
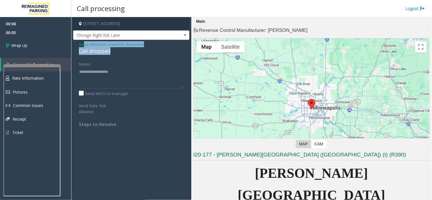
click at [98, 76] on div "Issue - Intercom Issue/No Response Call dropped Notes: Send alerts to manager V…" at bounding box center [131, 86] width 116 height 93
click at [88, 50] on div "Call dropped" at bounding box center [131, 51] width 105 height 8
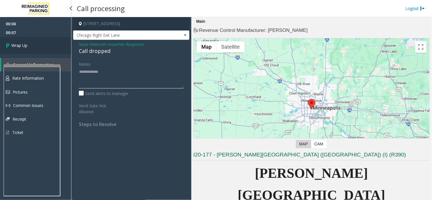
type textarea "**********"
click at [36, 44] on link "Wrap Up" at bounding box center [35, 45] width 71 height 17
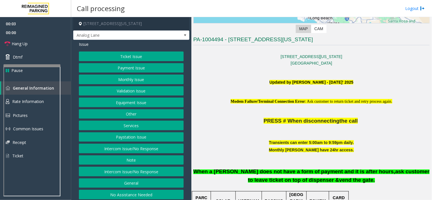
scroll to position [127, 0]
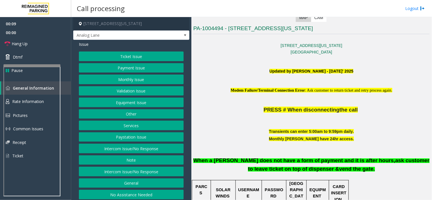
click at [145, 174] on button "Intercom Issue/No Response" at bounding box center [131, 172] width 105 height 10
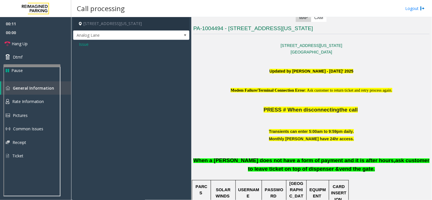
click at [82, 44] on span "Issue" at bounding box center [84, 44] width 10 height 6
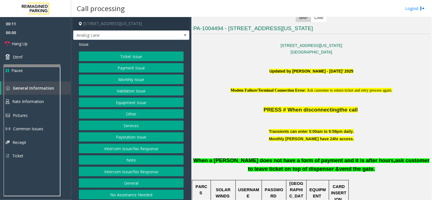
click at [120, 175] on button "Intercom Issue/No Response" at bounding box center [131, 172] width 105 height 10
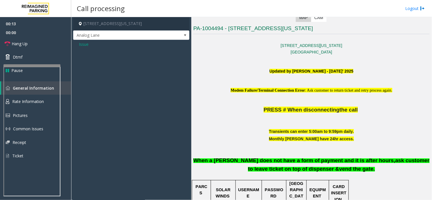
click at [83, 46] on span "Issue" at bounding box center [84, 44] width 10 height 6
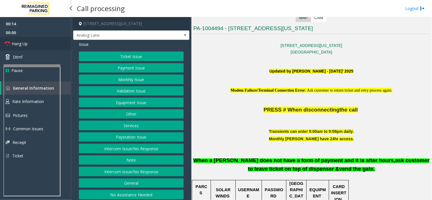
click at [44, 46] on link "Hang Up" at bounding box center [35, 43] width 71 height 13
click at [113, 152] on button "Intercom Issue/No Response" at bounding box center [131, 149] width 105 height 10
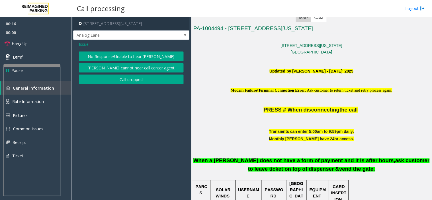
click at [109, 50] on div "Issue No Response/Unable to hear parker Parker cannot hear call center agent Ca…" at bounding box center [131, 63] width 116 height 47
click at [108, 56] on button "No Response/Unable to hear [PERSON_NAME]" at bounding box center [131, 57] width 105 height 10
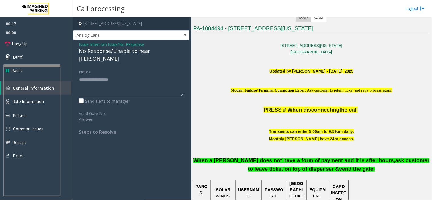
click at [98, 50] on div "No Response/Unable to hear [PERSON_NAME]" at bounding box center [131, 54] width 105 height 15
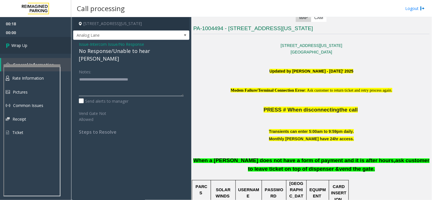
type textarea "**********"
click at [52, 47] on link "Wrap Up" at bounding box center [35, 45] width 71 height 17
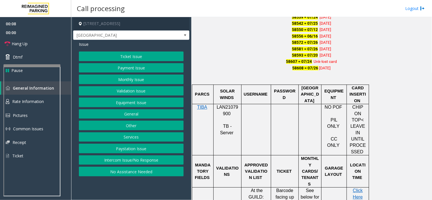
scroll to position [412, 0]
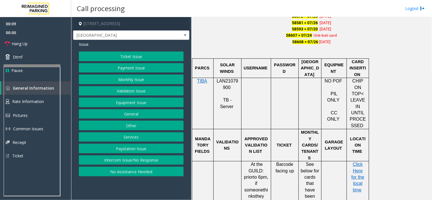
click at [228, 81] on span "LAN21079900" at bounding box center [228, 84] width 22 height 11
click at [139, 81] on button "Monthly Issue" at bounding box center [131, 80] width 105 height 10
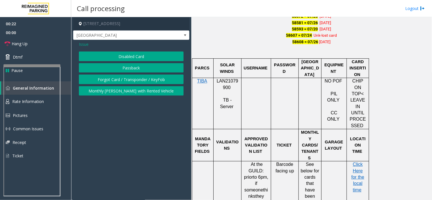
click at [133, 48] on div "Issue Disabled Card Passback Forgot Card / Transponder / KeyFob Monthly Parker …" at bounding box center [131, 69] width 116 height 59
click at [146, 58] on button "Disabled Card" at bounding box center [131, 57] width 105 height 10
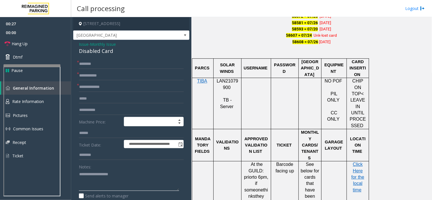
click at [103, 181] on textarea at bounding box center [129, 180] width 100 height 21
click at [103, 175] on textarea at bounding box center [129, 180] width 100 height 21
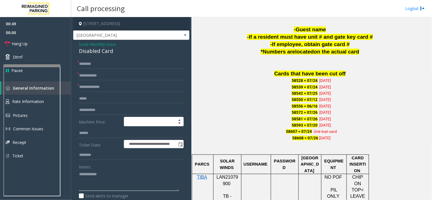
scroll to position [348, 0]
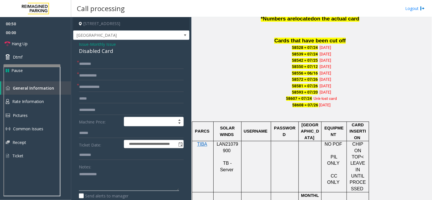
type textarea "**********"
click at [224, 148] on p "LAN21079900" at bounding box center [228, 147] width 24 height 13
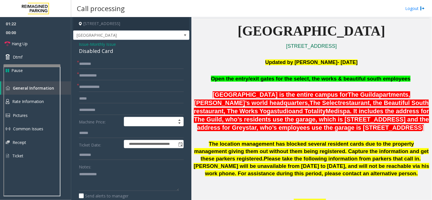
scroll to position [127, 0]
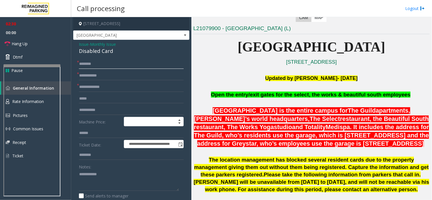
click at [116, 64] on input "text" at bounding box center [131, 64] width 105 height 10
paste input "********"
click at [123, 64] on input "********" at bounding box center [131, 64] width 105 height 10
paste input "**********"
type input "**********"
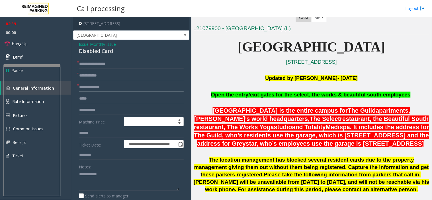
click at [94, 86] on input "text" at bounding box center [131, 87] width 105 height 10
click at [97, 77] on input "text" at bounding box center [131, 76] width 105 height 10
paste input "**"
type input "**"
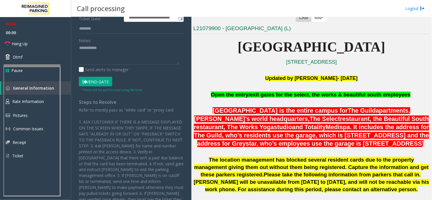
click at [93, 85] on button "Vend Gate" at bounding box center [95, 82] width 33 height 10
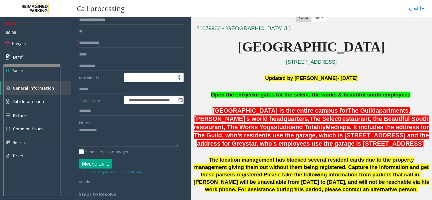
scroll to position [0, 0]
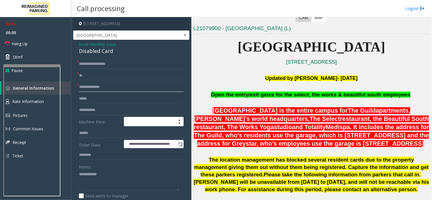
click at [84, 88] on input "text" at bounding box center [131, 87] width 105 height 10
click at [97, 98] on input "text" at bounding box center [131, 99] width 105 height 10
drag, startPoint x: 98, startPoint y: 87, endPoint x: 59, endPoint y: 88, distance: 38.8
click at [55, 21] on app-root "**********" at bounding box center [216, 100] width 432 height 200
paste input "**********"
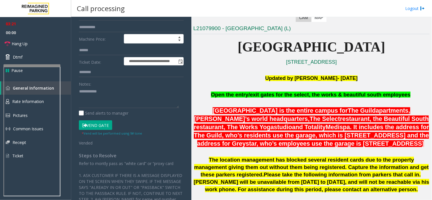
scroll to position [95, 0]
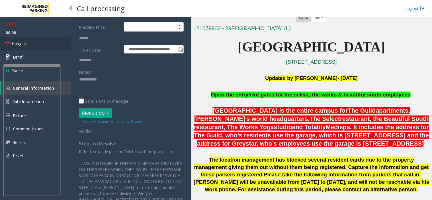
type input "**********"
click at [30, 41] on link "Hang Up" at bounding box center [35, 43] width 71 height 13
click at [118, 83] on textarea at bounding box center [129, 85] width 100 height 21
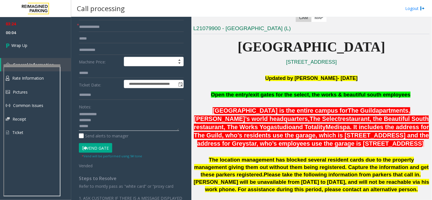
scroll to position [0, 0]
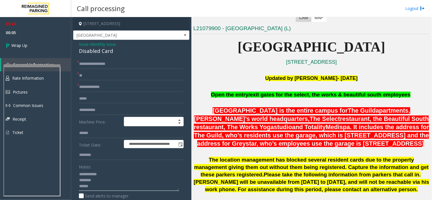
type textarea "**********"
click at [98, 46] on span "Monthly Issue" at bounding box center [103, 44] width 26 height 6
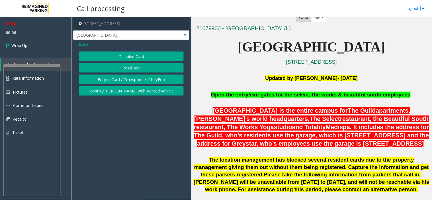
click at [121, 64] on button "Passback" at bounding box center [131, 68] width 105 height 10
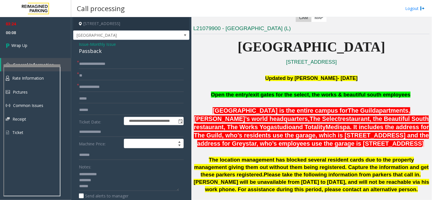
click at [92, 54] on div "Passback" at bounding box center [131, 51] width 105 height 8
click at [103, 178] on textarea at bounding box center [129, 180] width 100 height 21
paste textarea "********"
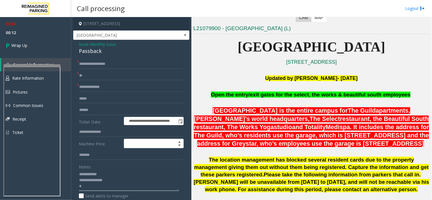
click at [125, 179] on textarea at bounding box center [129, 180] width 100 height 21
click at [98, 184] on textarea at bounding box center [129, 180] width 100 height 21
type textarea "**********"
click at [53, 40] on link "Wrap Up" at bounding box center [35, 45] width 71 height 17
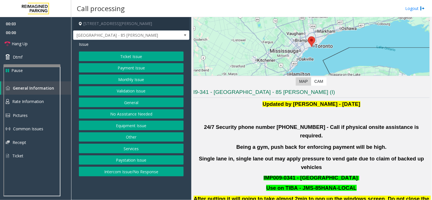
scroll to position [63, 0]
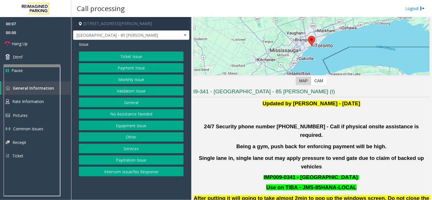
click at [120, 171] on button "Intercom Issue/No Response" at bounding box center [131, 172] width 105 height 10
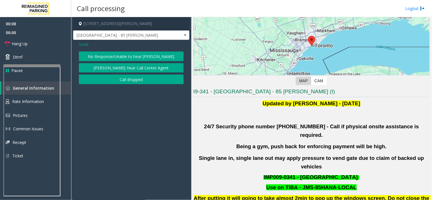
click at [111, 56] on button "No Response/Unable to hear [PERSON_NAME]" at bounding box center [131, 57] width 105 height 10
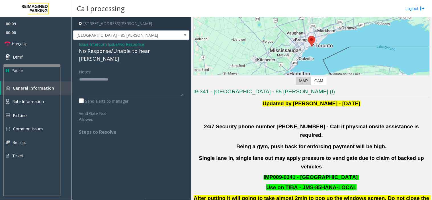
click at [106, 51] on div "No Response/Unable to hear [PERSON_NAME]" at bounding box center [131, 54] width 105 height 15
type textarea "**********"
click at [33, 47] on link "Hang Up" at bounding box center [35, 43] width 71 height 13
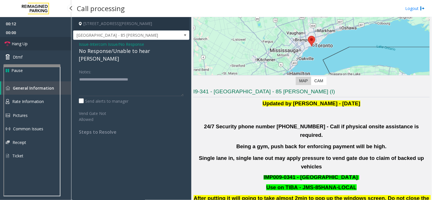
click at [33, 47] on link "Hang Up" at bounding box center [35, 43] width 71 height 13
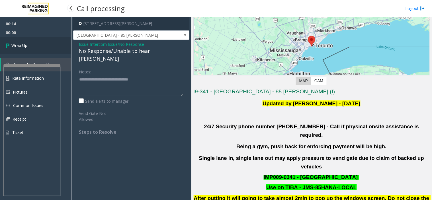
click at [28, 39] on link "Wrap Up" at bounding box center [35, 45] width 71 height 17
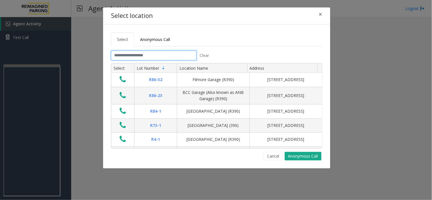
click at [123, 53] on input "text" at bounding box center [154, 56] width 86 height 10
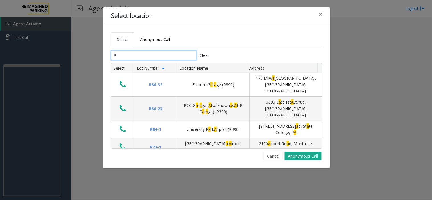
type input "*"
drag, startPoint x: 324, startPoint y: 16, endPoint x: 311, endPoint y: 23, distance: 14.7
click at [324, 16] on button "×" at bounding box center [320, 14] width 11 height 14
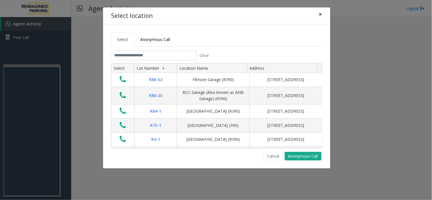
click at [320, 12] on span "×" at bounding box center [320, 14] width 3 height 8
click at [323, 13] on span "×" at bounding box center [320, 14] width 3 height 8
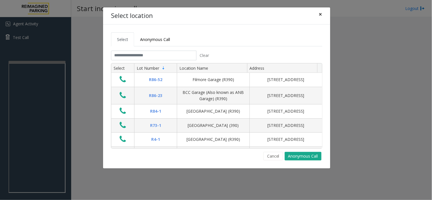
click at [320, 15] on span "×" at bounding box center [320, 14] width 3 height 8
click at [323, 14] on button "×" at bounding box center [320, 14] width 11 height 14
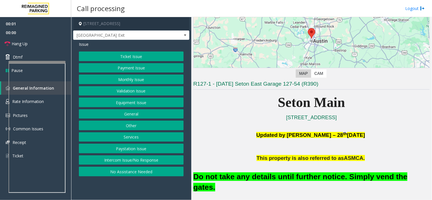
scroll to position [95, 0]
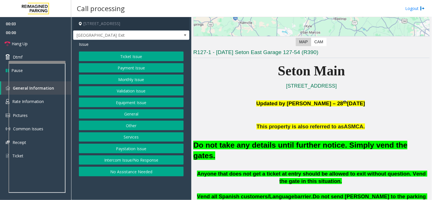
click at [115, 171] on button "No Assistance Needed" at bounding box center [131, 172] width 105 height 10
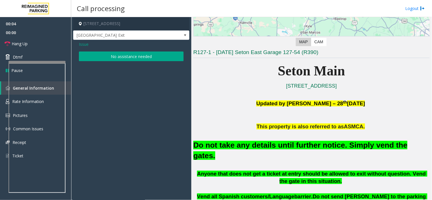
click at [120, 56] on button "No assistance needed" at bounding box center [131, 57] width 105 height 10
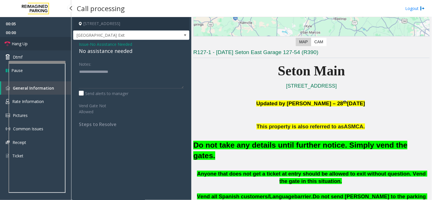
click at [42, 40] on link "Hang Up" at bounding box center [35, 43] width 71 height 13
click at [93, 48] on div "No assistance needed" at bounding box center [131, 51] width 105 height 8
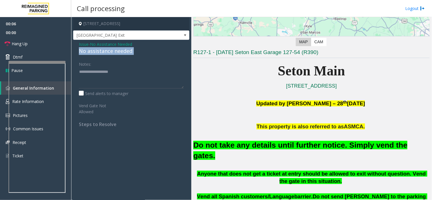
click at [93, 49] on div "No assistance needed" at bounding box center [131, 51] width 105 height 8
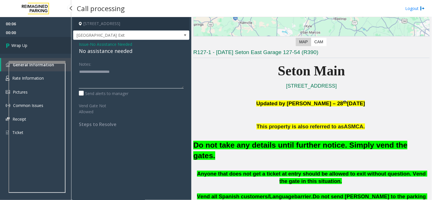
type textarea "**********"
click at [33, 46] on link "Wrap Up" at bounding box center [35, 45] width 71 height 17
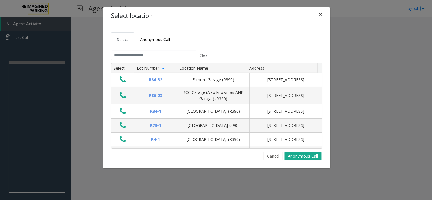
click at [322, 19] on button "×" at bounding box center [320, 14] width 11 height 14
drag, startPoint x: 322, startPoint y: 15, endPoint x: 226, endPoint y: 43, distance: 100.1
click at [322, 15] on span "×" at bounding box center [320, 14] width 3 height 8
drag, startPoint x: 323, startPoint y: 15, endPoint x: 123, endPoint y: 46, distance: 201.9
click at [322, 15] on span "×" at bounding box center [320, 14] width 3 height 8
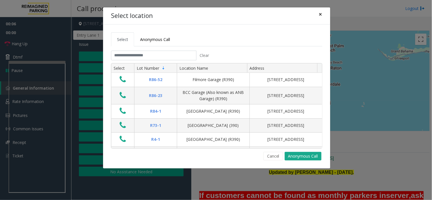
click at [321, 12] on span "×" at bounding box center [320, 14] width 3 height 8
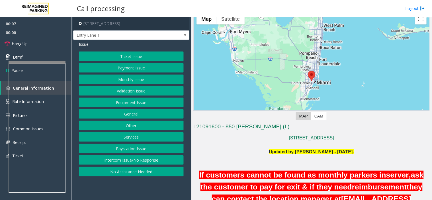
scroll to position [32, 0]
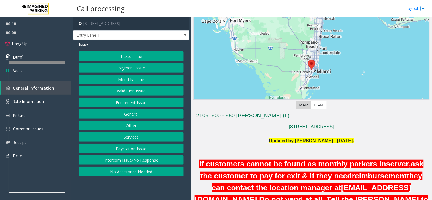
click at [155, 162] on button "Intercom Issue/No Response" at bounding box center [131, 161] width 105 height 10
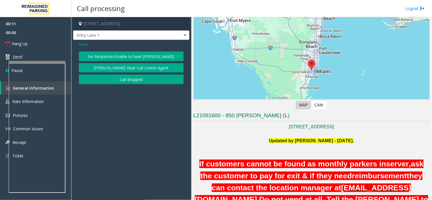
click at [117, 58] on button "No Response/Unable to hear [PERSON_NAME]" at bounding box center [131, 57] width 105 height 10
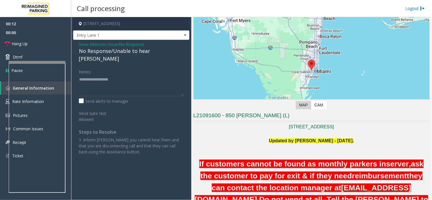
click at [111, 54] on div "No Response/Unable to hear [PERSON_NAME]" at bounding box center [131, 54] width 105 height 15
type textarea "**********"
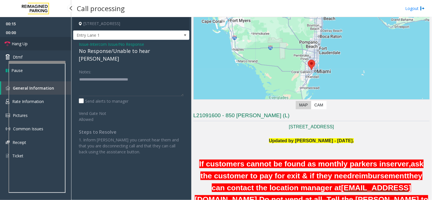
click at [39, 47] on link "Hang Up" at bounding box center [35, 43] width 71 height 13
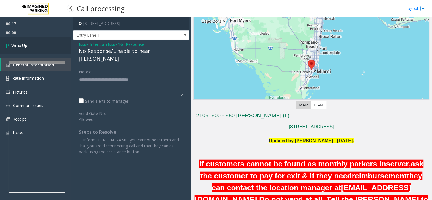
click at [39, 47] on link "Wrap Up" at bounding box center [35, 45] width 71 height 17
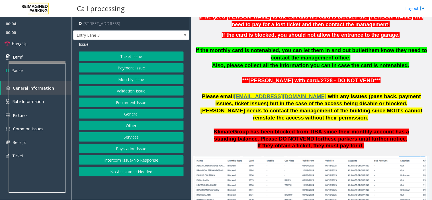
scroll to position [348, 0]
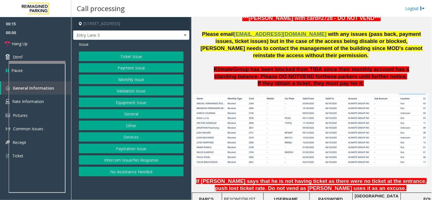
click at [156, 104] on button "Equipment Issue" at bounding box center [131, 103] width 105 height 10
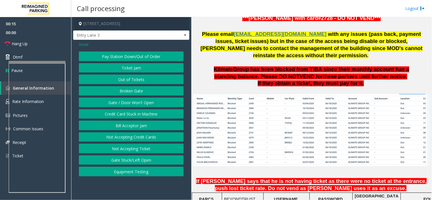
click at [141, 103] on button "Gate / Door Won't Open" at bounding box center [131, 103] width 105 height 10
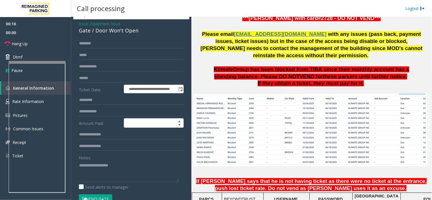
scroll to position [32, 0]
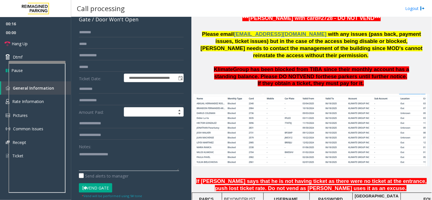
click at [112, 158] on textarea at bounding box center [129, 160] width 100 height 21
copy span "LAN21091600"
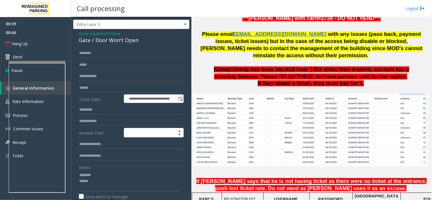
scroll to position [0, 0]
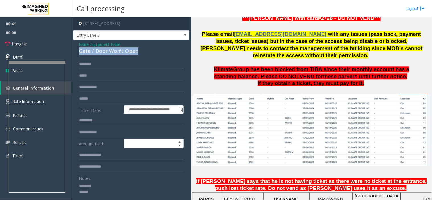
drag, startPoint x: 78, startPoint y: 50, endPoint x: 136, endPoint y: 52, distance: 58.5
click at [136, 52] on div "**********" at bounding box center [131, 181] width 116 height 283
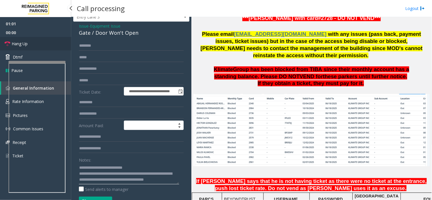
type textarea "**********"
click at [48, 46] on link "Hang Up" at bounding box center [35, 43] width 71 height 13
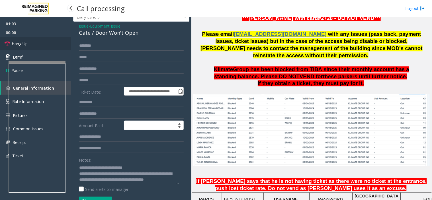
click at [48, 46] on link "Hang Up" at bounding box center [35, 43] width 71 height 13
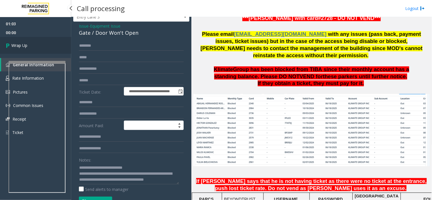
click at [48, 46] on link "Wrap Up" at bounding box center [35, 45] width 71 height 17
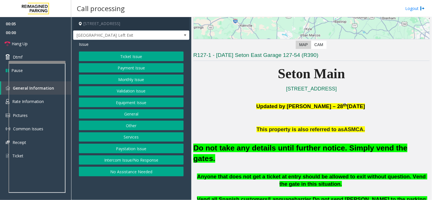
scroll to position [127, 0]
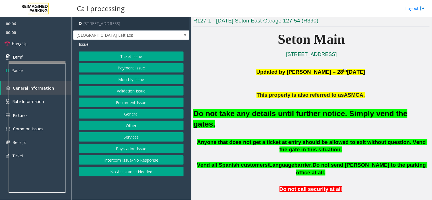
click at [147, 105] on button "Equipment Issue" at bounding box center [131, 103] width 105 height 10
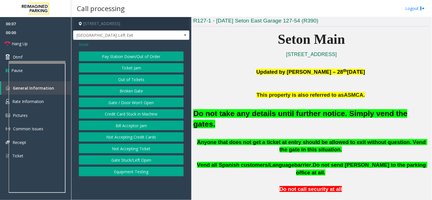
click at [139, 99] on button "Gate / Door Won't Open" at bounding box center [131, 103] width 105 height 10
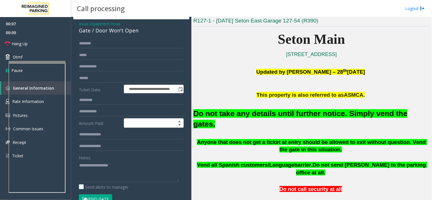
scroll to position [32, 0]
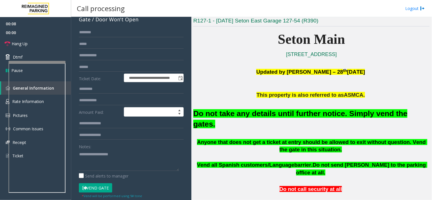
drag, startPoint x: 98, startPoint y: 184, endPoint x: 102, endPoint y: 185, distance: 3.9
click at [98, 184] on button "Vend Gate" at bounding box center [95, 189] width 33 height 10
click at [280, 121] on div "Do not take any details until further notice. Simply vend the gates." at bounding box center [312, 119] width 237 height 40
click at [280, 115] on font "Do not take any details until further notice. Simply vend the gates." at bounding box center [301, 118] width 214 height 19
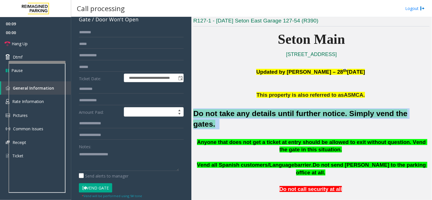
click at [280, 115] on font "Do not take any details until further notice. Simply vend the gates." at bounding box center [301, 118] width 214 height 19
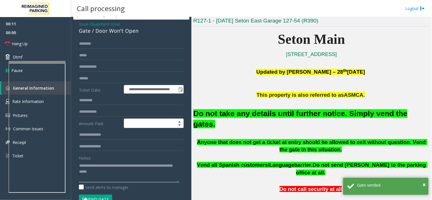
scroll to position [0, 0]
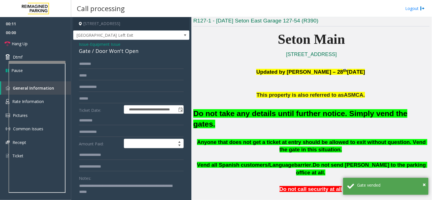
type textarea "**********"
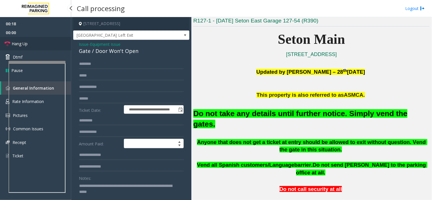
click at [31, 43] on link "Hang Up" at bounding box center [35, 43] width 71 height 13
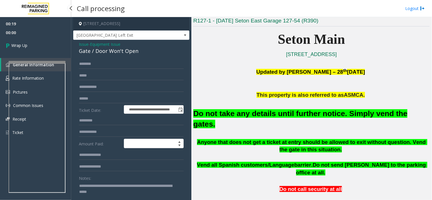
click at [31, 43] on link "Wrap Up" at bounding box center [35, 45] width 71 height 17
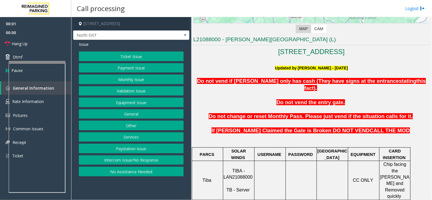
scroll to position [127, 0]
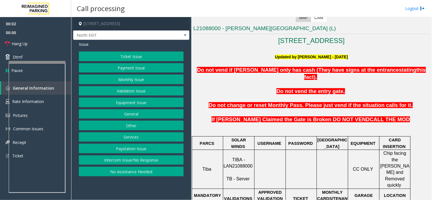
click at [232, 158] on span "TIBA - LAN21088000" at bounding box center [238, 163] width 29 height 11
copy p "LAN21088000"
click at [139, 53] on button "Ticket Issue" at bounding box center [131, 57] width 105 height 10
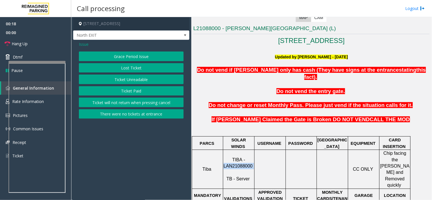
click at [126, 88] on button "Ticket Paid" at bounding box center [131, 91] width 105 height 10
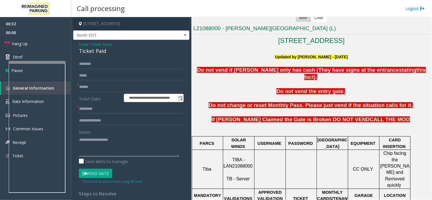
click at [125, 150] on textarea at bounding box center [129, 145] width 100 height 21
drag, startPoint x: 115, startPoint y: 50, endPoint x: 73, endPoint y: 41, distance: 42.4
click at [73, 41] on div "**********" at bounding box center [131, 173] width 116 height 267
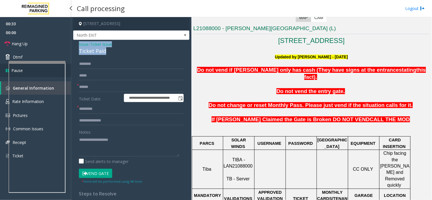
copy div "Issue - Ticket Issue Ticket Paid"
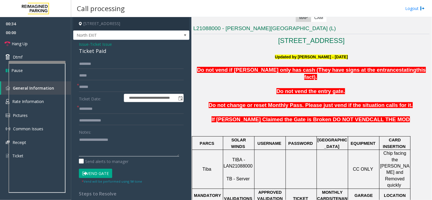
click at [92, 142] on textarea at bounding box center [129, 145] width 100 height 21
paste textarea "**********"
drag, startPoint x: 92, startPoint y: 139, endPoint x: 127, endPoint y: 138, distance: 34.8
click at [127, 138] on textarea at bounding box center [129, 145] width 100 height 21
click at [80, 147] on textarea at bounding box center [129, 145] width 100 height 21
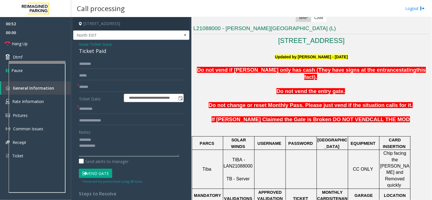
click at [79, 147] on textarea at bounding box center [129, 145] width 100 height 21
click at [131, 139] on textarea at bounding box center [129, 145] width 100 height 21
click at [103, 175] on button "Vend Gate" at bounding box center [95, 174] width 33 height 10
click at [85, 108] on input "text" at bounding box center [131, 109] width 105 height 10
click at [105, 149] on textarea at bounding box center [129, 145] width 100 height 21
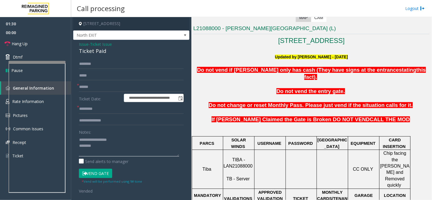
scroll to position [4, 0]
click at [90, 149] on textarea at bounding box center [129, 145] width 100 height 21
paste textarea "**********"
click at [109, 147] on textarea at bounding box center [129, 145] width 100 height 21
paste textarea "**********"
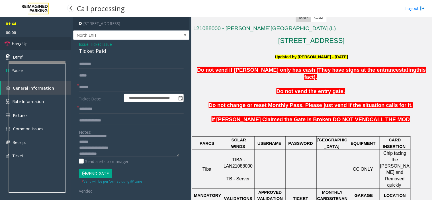
click at [13, 46] on span "Hang Up" at bounding box center [20, 44] width 16 height 6
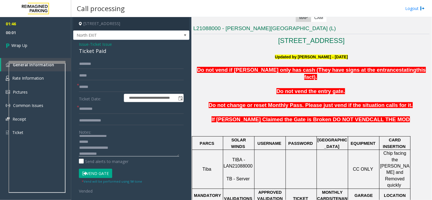
click at [115, 149] on textarea at bounding box center [129, 145] width 100 height 21
click at [110, 154] on textarea at bounding box center [129, 145] width 100 height 21
type textarea "**********"
click at [89, 87] on input "text" at bounding box center [131, 87] width 105 height 10
type input "******"
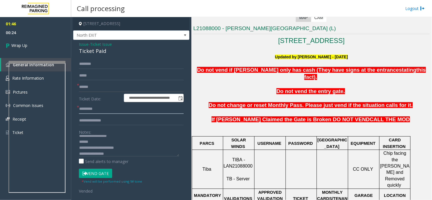
click at [91, 111] on input "text" at bounding box center [131, 109] width 105 height 10
type input "*****"
click at [30, 52] on link "Wrap Up" at bounding box center [35, 45] width 71 height 17
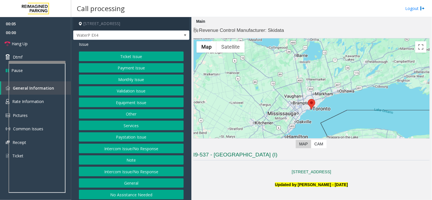
click at [143, 171] on button "Intercom Issue/No Response" at bounding box center [131, 172] width 105 height 10
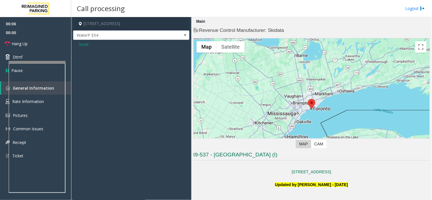
click at [83, 47] on div "Issue" at bounding box center [131, 46] width 116 height 13
click at [83, 45] on span "Issue" at bounding box center [84, 44] width 10 height 6
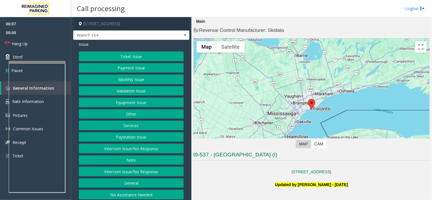
click at [121, 143] on div "Ticket Issue Payment Issue Monthly Issue Validation Issue Equipment Issue Other…" at bounding box center [131, 126] width 105 height 148
click at [121, 147] on button "Intercom Issue/No Response" at bounding box center [131, 149] width 105 height 10
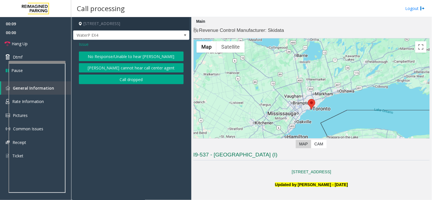
click at [98, 57] on button "No Response/Unable to hear [PERSON_NAME]" at bounding box center [131, 57] width 105 height 10
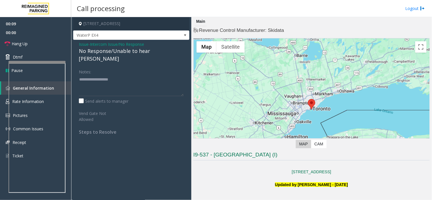
click at [93, 54] on div "No Response/Unable to hear [PERSON_NAME]" at bounding box center [131, 54] width 105 height 15
type textarea "**********"
click at [43, 43] on link "Hang Up" at bounding box center [35, 43] width 71 height 13
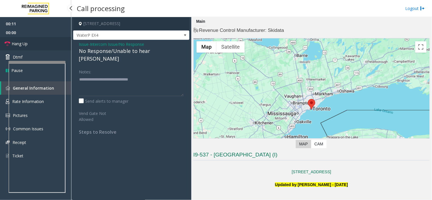
click at [43, 43] on link "Hang Up" at bounding box center [35, 43] width 71 height 13
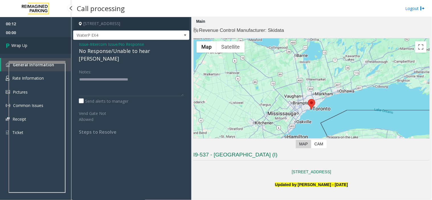
click at [43, 43] on link "Wrap Up" at bounding box center [35, 45] width 71 height 17
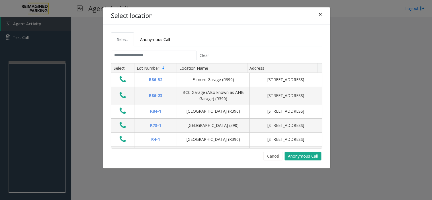
click at [320, 13] on span "×" at bounding box center [320, 14] width 3 height 8
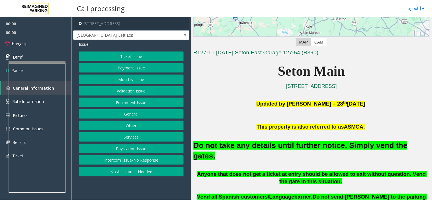
scroll to position [95, 0]
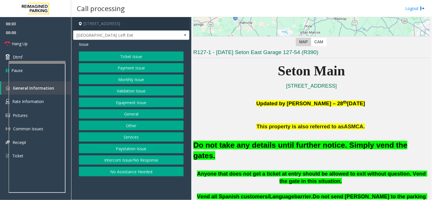
click at [142, 102] on button "Equipment Issue" at bounding box center [131, 103] width 105 height 10
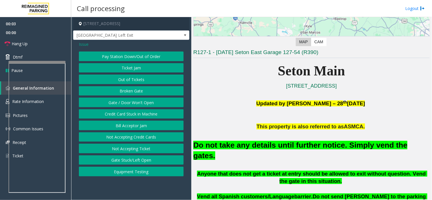
click at [139, 105] on button "Gate / Door Won't Open" at bounding box center [131, 103] width 105 height 10
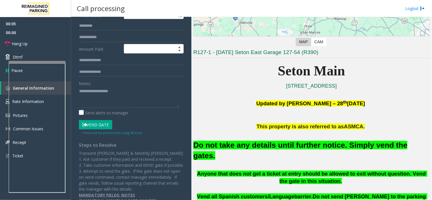
click at [98, 132] on small "* Vend will be performed using 9# tone" at bounding box center [112, 133] width 60 height 4
click at [98, 127] on button "Vend Gate" at bounding box center [95, 125] width 33 height 10
click at [245, 143] on font "Do not take any details until further notice. Simply vend the gates." at bounding box center [301, 150] width 214 height 19
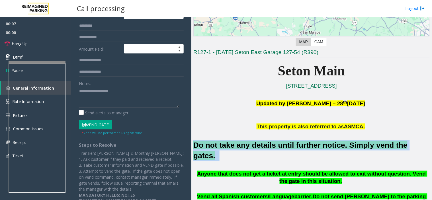
click at [245, 143] on font "Do not take any details until further notice. Simply vend the gates." at bounding box center [301, 150] width 214 height 19
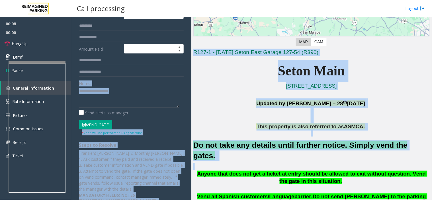
drag, startPoint x: 300, startPoint y: 151, endPoint x: 84, endPoint y: 96, distance: 223.8
click at [84, 96] on div "**********" at bounding box center [251, 108] width 361 height 183
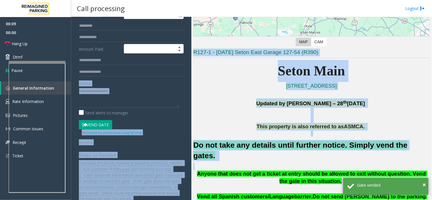
click at [249, 146] on font "Do not take any details until further notice. Simply vend the gates." at bounding box center [301, 150] width 214 height 19
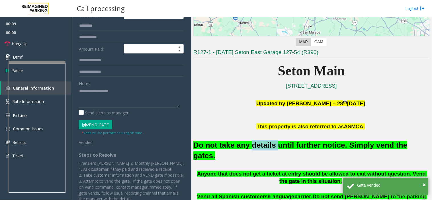
click at [249, 146] on font "Do not take any details until further notice. Simply vend the gates." at bounding box center [301, 150] width 214 height 19
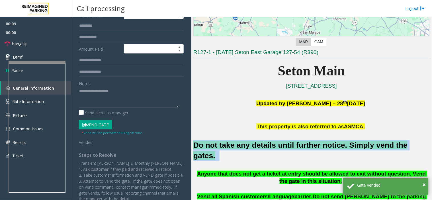
click at [249, 146] on font "Do not take any details until further notice. Simply vend the gates." at bounding box center [301, 150] width 214 height 19
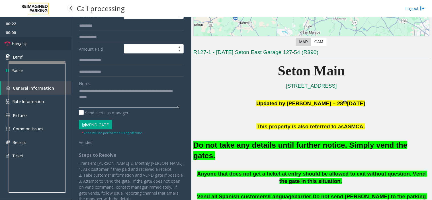
type textarea "**********"
click at [43, 44] on link "Hang Up" at bounding box center [35, 43] width 71 height 13
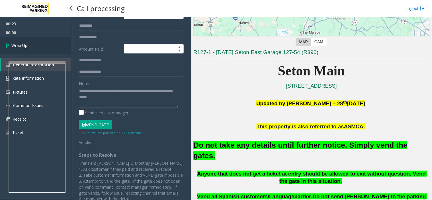
click at [43, 44] on link "Wrap Up" at bounding box center [35, 45] width 71 height 17
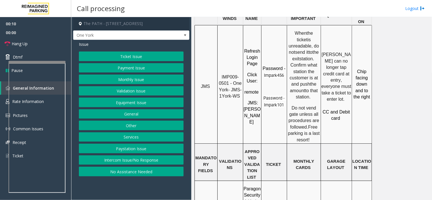
scroll to position [507, 0]
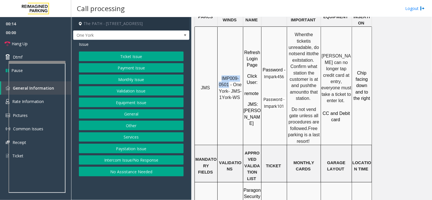
drag, startPoint x: 222, startPoint y: 58, endPoint x: 229, endPoint y: 61, distance: 7.7
click at [229, 76] on p "IMP009-0501 - One York- JMS-1York-WS" at bounding box center [230, 89] width 25 height 26
copy span "IMP009-0501"
click at [134, 56] on button "Ticket Issue" at bounding box center [131, 57] width 105 height 10
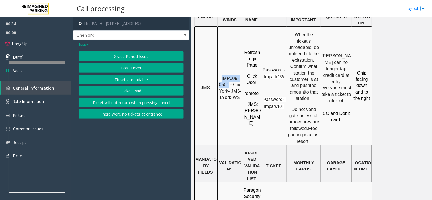
click at [137, 79] on button "Ticket Unreadable" at bounding box center [131, 80] width 105 height 10
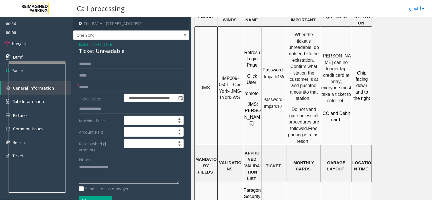
click at [91, 183] on textarea at bounding box center [129, 173] width 100 height 21
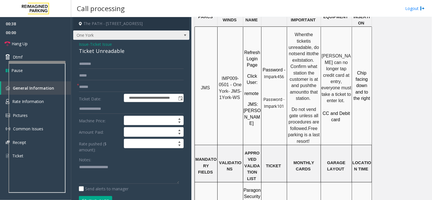
drag, startPoint x: 133, startPoint y: 57, endPoint x: 84, endPoint y: 39, distance: 52.1
click at [83, 39] on div "**********" at bounding box center [131, 181] width 116 height 329
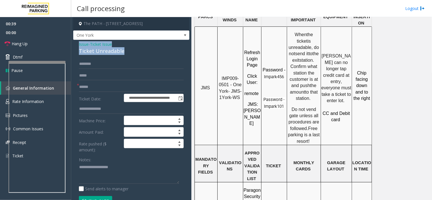
drag, startPoint x: 127, startPoint y: 50, endPoint x: 74, endPoint y: 46, distance: 52.9
click at [74, 46] on div "**********" at bounding box center [131, 193] width 116 height 306
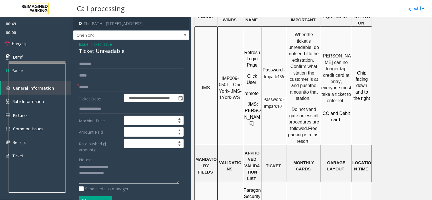
click at [114, 178] on textarea at bounding box center [129, 173] width 100 height 21
click at [92, 180] on textarea at bounding box center [129, 173] width 100 height 21
type textarea "**********"
click at [113, 88] on input "text" at bounding box center [131, 87] width 105 height 10
type input "********"
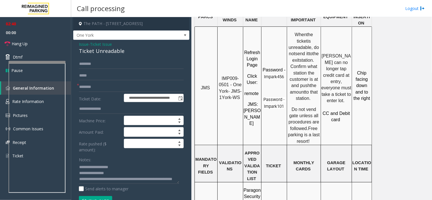
scroll to position [6, 0]
drag, startPoint x: 31, startPoint y: 44, endPoint x: 39, endPoint y: 66, distance: 23.8
click at [31, 44] on link "Hang Up" at bounding box center [35, 43] width 71 height 13
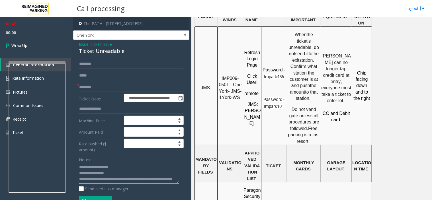
click at [112, 182] on textarea at bounding box center [129, 173] width 100 height 21
paste textarea "**********"
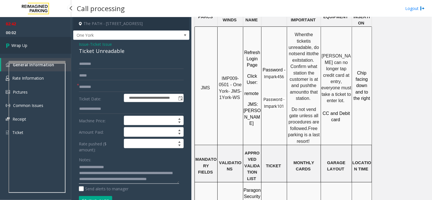
type textarea "**********"
click at [21, 43] on span "Wrap Up" at bounding box center [19, 45] width 16 height 6
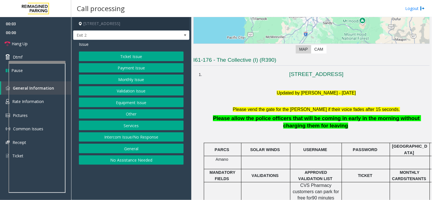
scroll to position [158, 0]
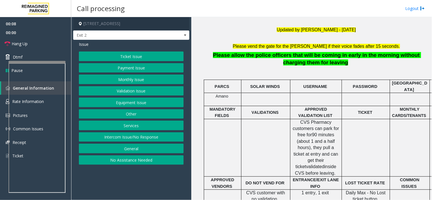
click at [139, 60] on button "Ticket Issue" at bounding box center [131, 57] width 105 height 10
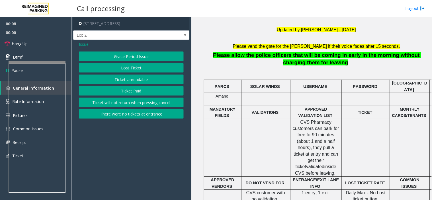
click at [133, 78] on button "Ticket Unreadable" at bounding box center [131, 80] width 105 height 10
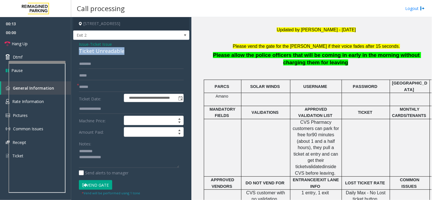
drag, startPoint x: 83, startPoint y: 50, endPoint x: 129, endPoint y: 54, distance: 46.1
click at [143, 56] on div "**********" at bounding box center [131, 182] width 116 height 284
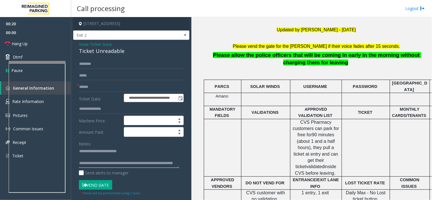
type textarea "**********"
click at [97, 90] on input "text" at bounding box center [131, 87] width 105 height 10
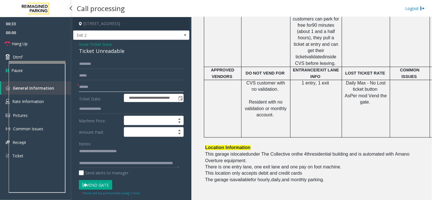
scroll to position [317, 0]
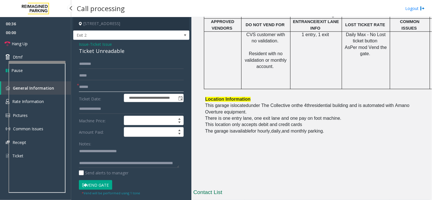
type input "******"
click at [97, 190] on button "Vend Gate" at bounding box center [95, 185] width 33 height 10
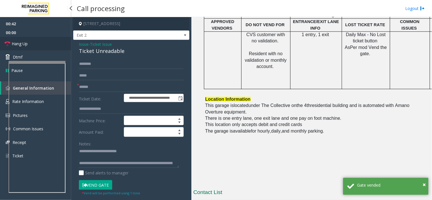
click at [36, 44] on link "Hang Up" at bounding box center [35, 43] width 71 height 13
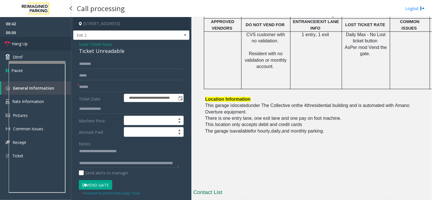
click at [36, 44] on link "Hang Up" at bounding box center [35, 43] width 71 height 13
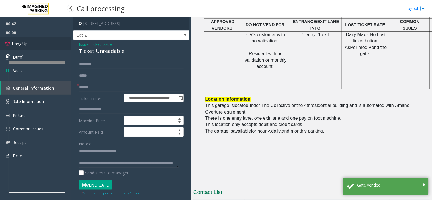
click at [36, 44] on link "Hang Up" at bounding box center [35, 43] width 71 height 13
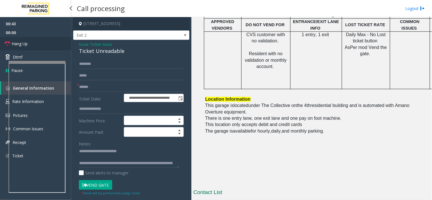
click at [36, 44] on link "Hang Up" at bounding box center [35, 43] width 71 height 13
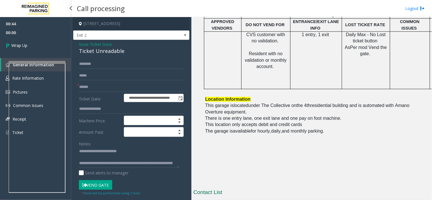
click at [36, 44] on link "Wrap Up" at bounding box center [35, 45] width 71 height 17
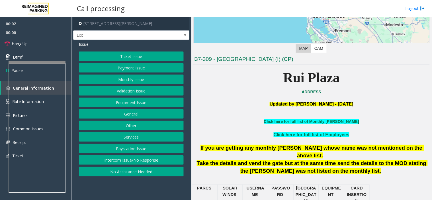
scroll to position [127, 0]
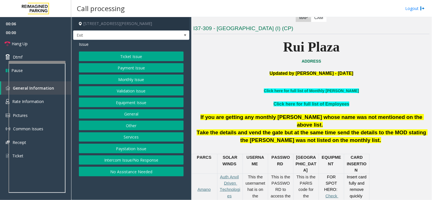
click at [147, 156] on button "Intercom Issue/No Response" at bounding box center [131, 161] width 105 height 10
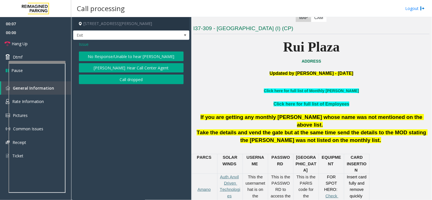
click at [127, 56] on button "No Response/Unable to hear [PERSON_NAME]" at bounding box center [131, 57] width 105 height 10
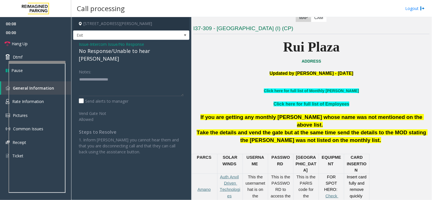
click at [113, 54] on div "No Response/Unable to hear [PERSON_NAME]" at bounding box center [131, 54] width 105 height 15
click at [104, 51] on div "No Response/Unable to hear [PERSON_NAME]" at bounding box center [131, 54] width 105 height 15
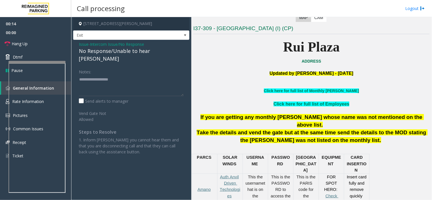
click at [109, 46] on span "Intercom Issue/No Response" at bounding box center [117, 44] width 54 height 6
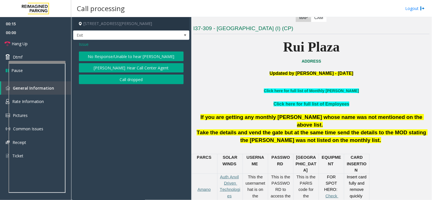
click at [83, 44] on span "Issue" at bounding box center [84, 44] width 10 height 6
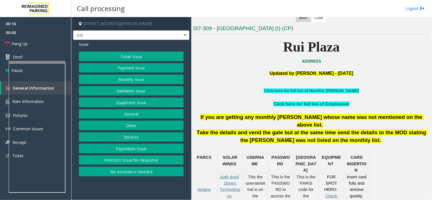
click at [141, 136] on button "Services" at bounding box center [131, 138] width 105 height 10
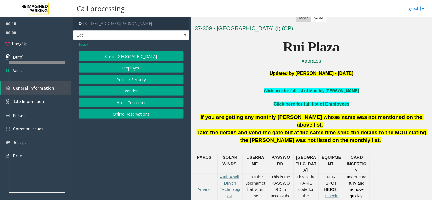
click at [134, 105] on button "Hotel Customer" at bounding box center [131, 103] width 105 height 10
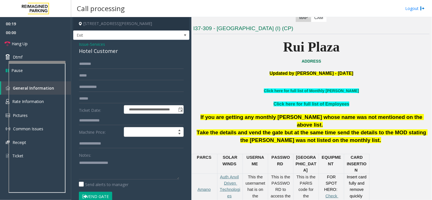
click at [96, 46] on span "Services" at bounding box center [97, 44] width 15 height 6
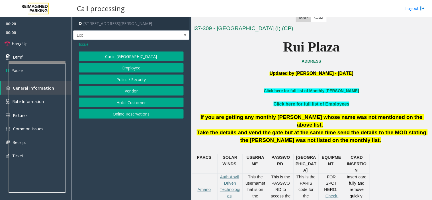
click at [124, 112] on button "Online Reservations" at bounding box center [131, 114] width 105 height 10
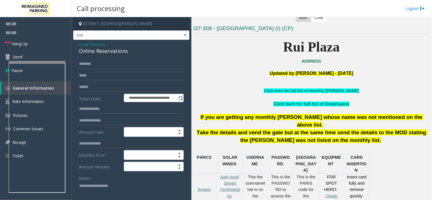
click at [98, 184] on textarea at bounding box center [129, 192] width 100 height 21
drag, startPoint x: 131, startPoint y: 58, endPoint x: 89, endPoint y: 43, distance: 44.3
drag, startPoint x: 143, startPoint y: 46, endPoint x: 79, endPoint y: 44, distance: 64.2
click at [79, 44] on div "Issue - Services Online Reservations" at bounding box center [131, 48] width 105 height 14
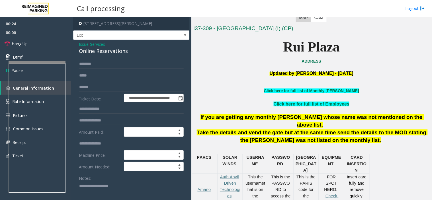
click at [133, 52] on div "Online Reservations" at bounding box center [131, 51] width 105 height 8
drag, startPoint x: 134, startPoint y: 52, endPoint x: 78, endPoint y: 45, distance: 56.9
copy div "Issue - Services Online Reservations"
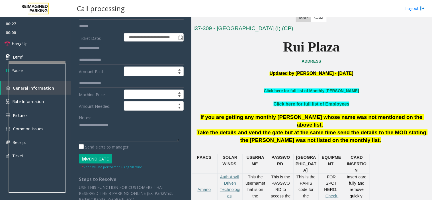
scroll to position [63, 0]
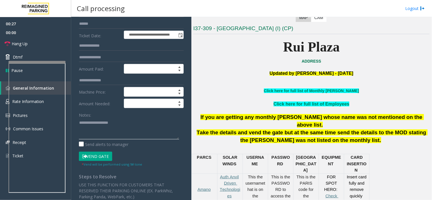
paste textarea "**********"
click at [96, 155] on button "Vend Gate" at bounding box center [95, 157] width 33 height 10
click at [80, 135] on textarea at bounding box center [129, 128] width 100 height 21
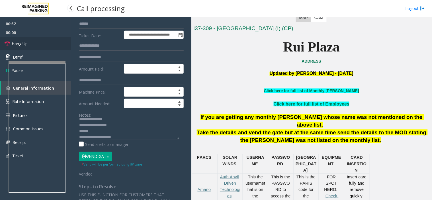
click at [36, 42] on link "Hang Up" at bounding box center [35, 43] width 71 height 13
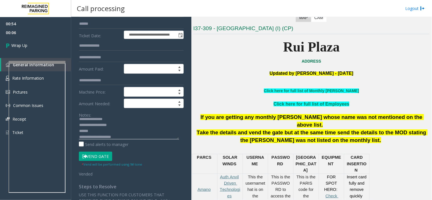
click at [97, 130] on textarea at bounding box center [129, 128] width 100 height 21
paste textarea "**********"
click at [94, 137] on textarea at bounding box center [129, 128] width 100 height 21
click at [94, 136] on textarea at bounding box center [129, 128] width 100 height 21
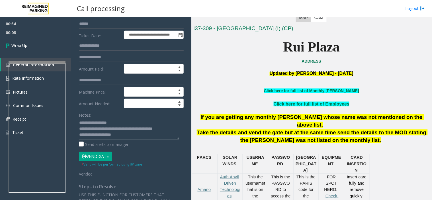
click at [92, 136] on textarea at bounding box center [129, 128] width 100 height 21
click at [93, 133] on textarea at bounding box center [129, 128] width 100 height 21
click at [120, 125] on textarea at bounding box center [129, 128] width 100 height 21
click at [119, 129] on textarea at bounding box center [129, 128] width 100 height 21
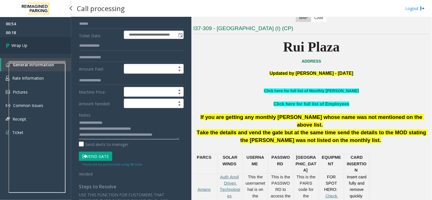
type textarea "**********"
click at [38, 50] on link "Wrap Up" at bounding box center [35, 45] width 71 height 17
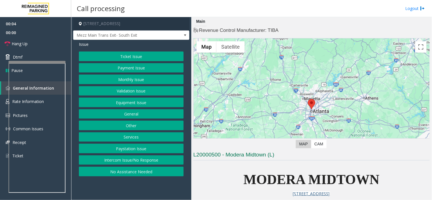
click at [109, 164] on button "Intercom Issue/No Response" at bounding box center [131, 161] width 105 height 10
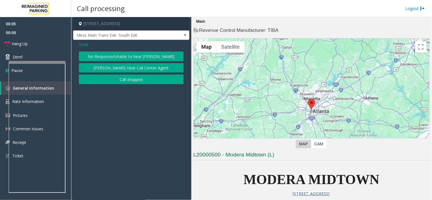
click at [114, 58] on button "No Response/Unable to hear [PERSON_NAME]" at bounding box center [131, 57] width 105 height 10
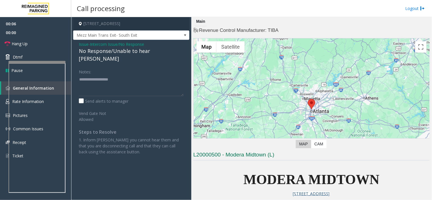
click at [104, 52] on div "No Response/Unable to hear [PERSON_NAME]" at bounding box center [131, 54] width 105 height 15
type textarea "**********"
click at [32, 41] on link "Hang Up" at bounding box center [35, 43] width 71 height 13
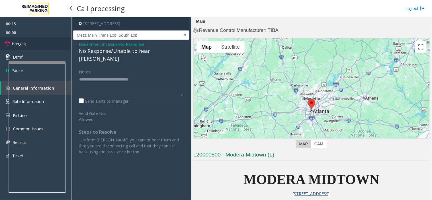
click at [32, 41] on link "Hang Up" at bounding box center [35, 43] width 71 height 13
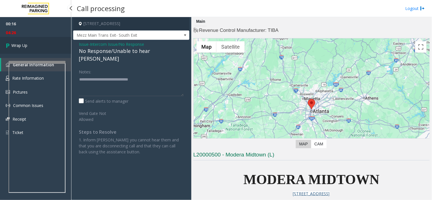
click at [32, 41] on link "Wrap Up" at bounding box center [35, 45] width 71 height 17
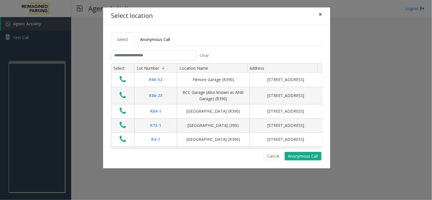
click at [320, 19] on button "×" at bounding box center [320, 14] width 11 height 14
click at [320, 13] on span "×" at bounding box center [320, 14] width 3 height 8
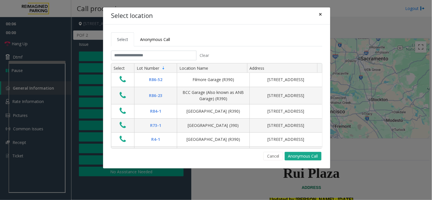
click at [319, 17] on span "×" at bounding box center [320, 14] width 3 height 8
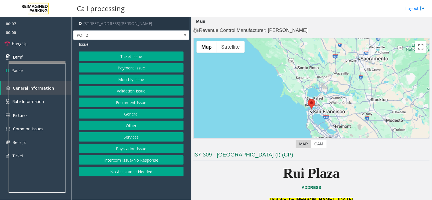
click at [151, 158] on button "Intercom Issue/No Response" at bounding box center [131, 161] width 105 height 10
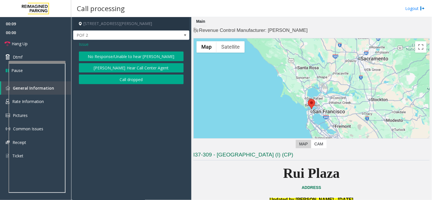
click at [123, 56] on button "No Response/Unable to hear [PERSON_NAME]" at bounding box center [131, 57] width 105 height 10
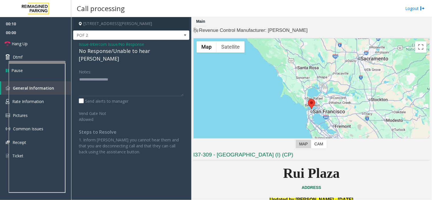
click at [116, 51] on div "No Response/Unable to hear [PERSON_NAME]" at bounding box center [131, 54] width 105 height 15
type textarea "**********"
click at [39, 43] on link "Hang Up" at bounding box center [35, 43] width 71 height 13
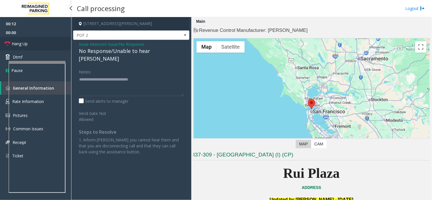
click at [39, 43] on link "Hang Up" at bounding box center [35, 43] width 71 height 13
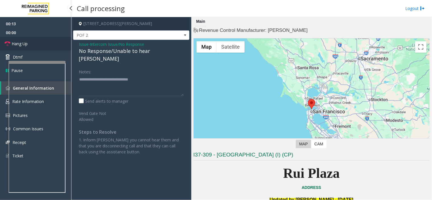
click at [39, 43] on link "Hang Up" at bounding box center [35, 43] width 71 height 13
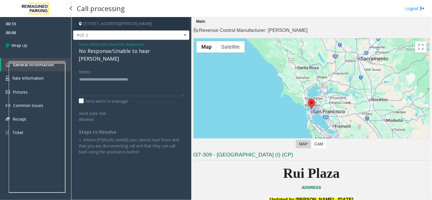
click at [39, 43] on link "Wrap Up" at bounding box center [35, 45] width 71 height 17
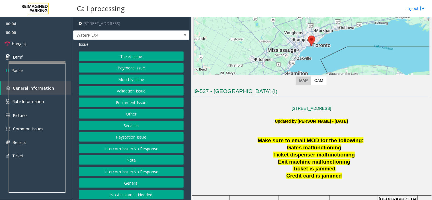
scroll to position [127, 0]
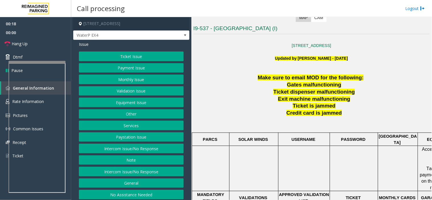
click at [138, 124] on button "Services" at bounding box center [131, 126] width 105 height 10
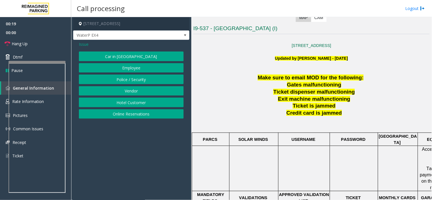
click at [133, 113] on button "Online Reservations" at bounding box center [131, 114] width 105 height 10
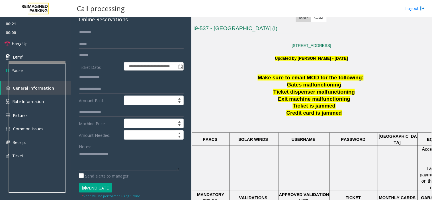
scroll to position [0, 0]
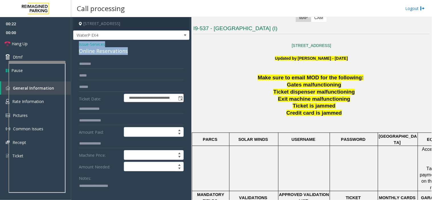
drag, startPoint x: 135, startPoint y: 53, endPoint x: 77, endPoint y: 42, distance: 58.9
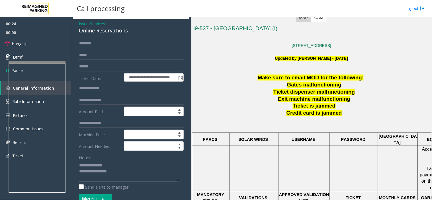
scroll to position [32, 0]
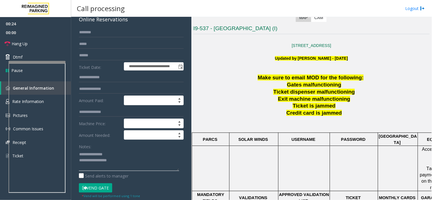
click at [127, 162] on textarea at bounding box center [129, 160] width 100 height 21
click at [103, 188] on button "Vend Gate" at bounding box center [95, 189] width 33 height 10
click at [125, 157] on textarea at bounding box center [129, 160] width 100 height 21
click at [133, 160] on textarea at bounding box center [129, 160] width 100 height 21
click at [101, 166] on textarea at bounding box center [129, 160] width 100 height 21
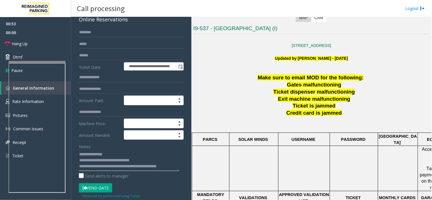
click at [79, 165] on textarea at bounding box center [129, 160] width 100 height 21
click at [81, 160] on textarea at bounding box center [129, 160] width 100 height 21
click at [81, 164] on textarea at bounding box center [129, 160] width 100 height 21
click at [100, 169] on textarea at bounding box center [129, 160] width 100 height 21
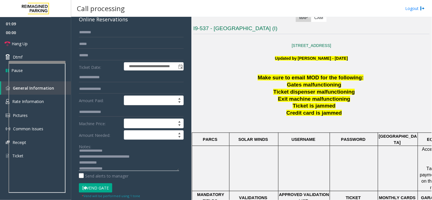
scroll to position [10, 0]
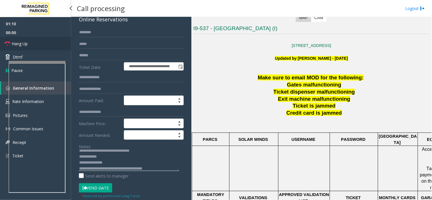
type textarea "**********"
click at [44, 44] on link "Hang Up" at bounding box center [35, 43] width 71 height 13
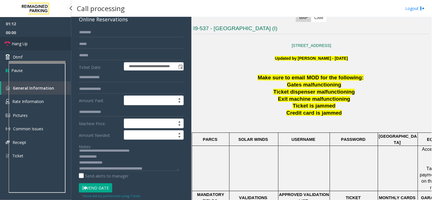
click at [44, 44] on link "Hang Up" at bounding box center [35, 43] width 71 height 13
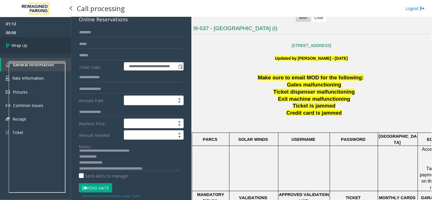
click at [44, 44] on link "Wrap Up" at bounding box center [35, 45] width 71 height 17
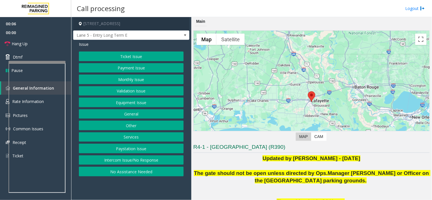
click at [141, 159] on button "Intercom Issue/No Response" at bounding box center [131, 161] width 105 height 10
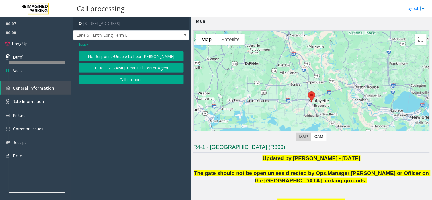
click at [144, 53] on button "No Response/Unable to hear [PERSON_NAME]" at bounding box center [131, 57] width 105 height 10
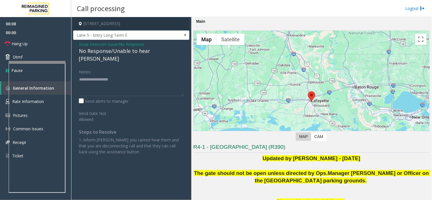
click at [144, 53] on div "No Response/Unable to hear [PERSON_NAME]" at bounding box center [131, 54] width 105 height 15
type textarea "**********"
click at [53, 41] on link "Hang Up" at bounding box center [35, 43] width 71 height 13
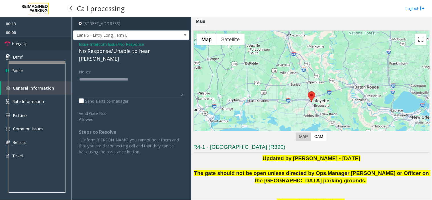
click at [53, 41] on link "Hang Up" at bounding box center [35, 43] width 71 height 13
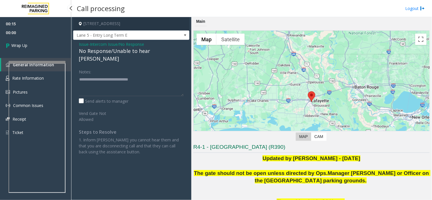
click at [53, 41] on link "Wrap Up" at bounding box center [35, 45] width 71 height 17
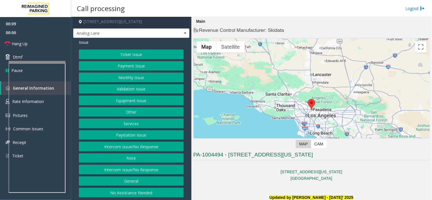
scroll to position [3, 0]
click at [129, 169] on button "Intercom Issue/No Response" at bounding box center [131, 170] width 105 height 10
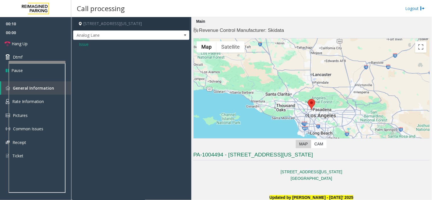
scroll to position [0, 0]
click at [83, 44] on span "Issue" at bounding box center [84, 44] width 10 height 6
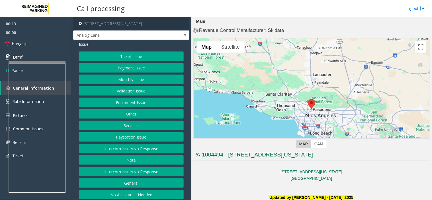
click at [133, 149] on button "Intercom Issue/No Response" at bounding box center [131, 149] width 105 height 10
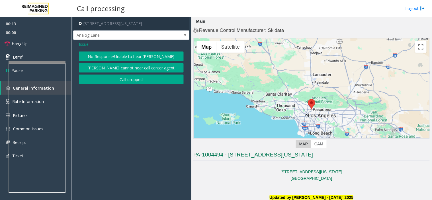
click at [106, 55] on button "No Response/Unable to hear [PERSON_NAME]" at bounding box center [131, 57] width 105 height 10
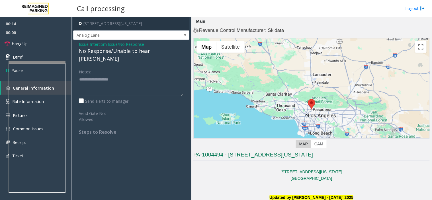
click at [100, 52] on div "No Response/Unable to hear [PERSON_NAME]" at bounding box center [131, 54] width 105 height 15
type textarea "**********"
click at [22, 41] on span "Hang Up" at bounding box center [20, 44] width 16 height 6
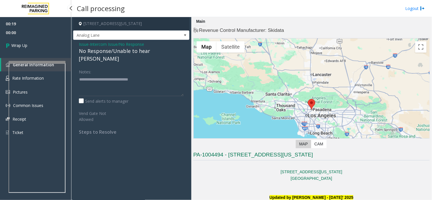
click at [7, 43] on icon at bounding box center [9, 45] width 6 height 9
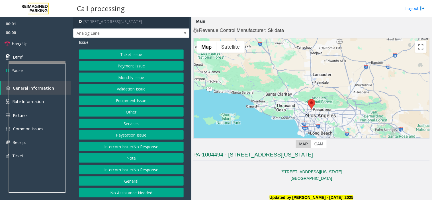
scroll to position [3, 0]
click at [156, 169] on button "Intercom Issue/No Response" at bounding box center [131, 170] width 105 height 10
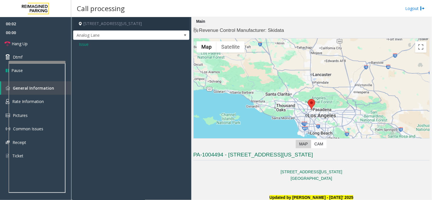
scroll to position [0, 0]
click at [85, 43] on span "Issue" at bounding box center [84, 44] width 10 height 6
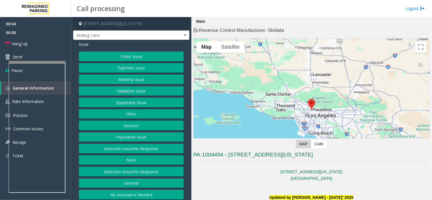
click at [149, 153] on button "Intercom Issue/No Response" at bounding box center [131, 149] width 105 height 10
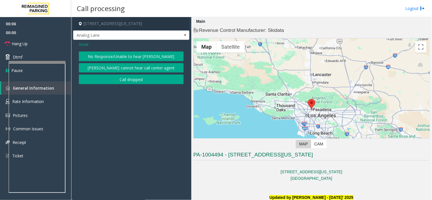
click at [128, 52] on button "No Response/Unable to hear [PERSON_NAME]" at bounding box center [131, 57] width 105 height 10
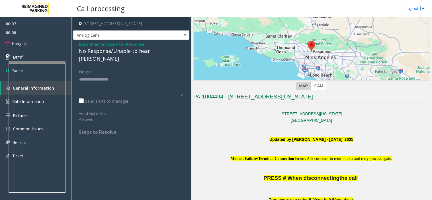
scroll to position [63, 0]
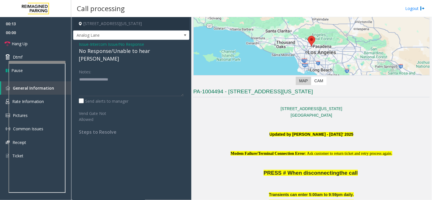
click at [113, 44] on span "Intercom Issue/No Response" at bounding box center [117, 44] width 54 height 6
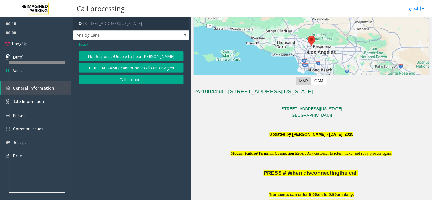
click at [140, 68] on button "[PERSON_NAME] cannot hear call center agent" at bounding box center [131, 68] width 105 height 10
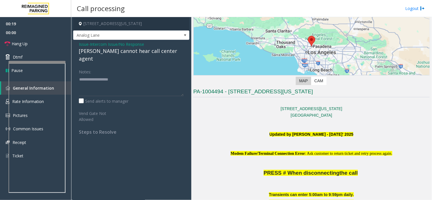
click at [122, 56] on div "Issue - Intercom Issue/No Response Parker cannot hear call center agent Notes: …" at bounding box center [131, 90] width 116 height 101
click at [122, 53] on div "[PERSON_NAME] cannot hear call center agent" at bounding box center [131, 54] width 105 height 15
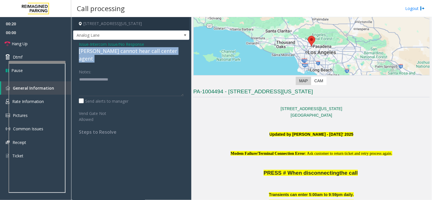
click at [122, 53] on div "[PERSON_NAME] cannot hear call center agent" at bounding box center [131, 54] width 105 height 15
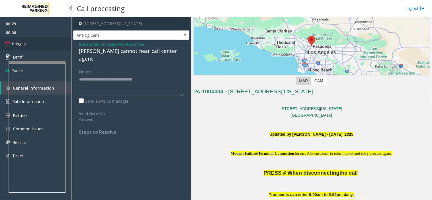
type textarea "**********"
click at [44, 46] on link "Hang Up" at bounding box center [35, 43] width 71 height 13
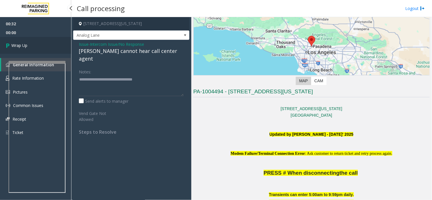
click at [44, 46] on link "Wrap Up" at bounding box center [35, 45] width 71 height 17
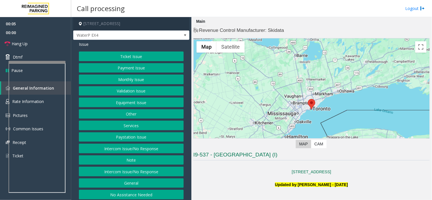
click at [138, 171] on button "Intercom Issue/No Response" at bounding box center [131, 172] width 105 height 10
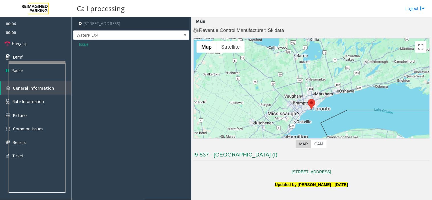
click at [82, 43] on span "Issue" at bounding box center [84, 44] width 10 height 6
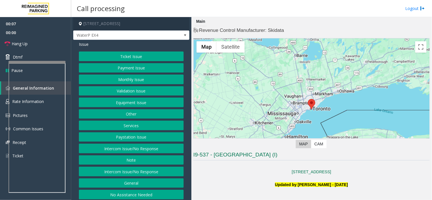
click at [140, 149] on button "Intercom Issue/No Response" at bounding box center [131, 149] width 105 height 10
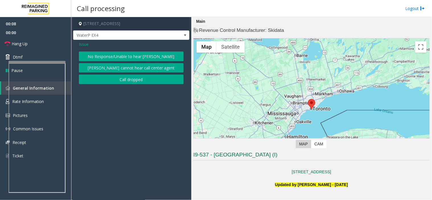
click at [111, 52] on button "No Response/Unable to hear [PERSON_NAME]" at bounding box center [131, 57] width 105 height 10
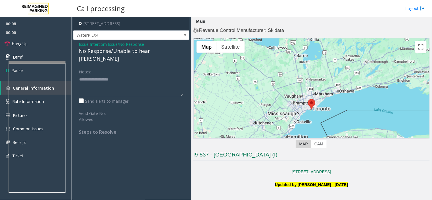
click at [109, 52] on div "No Response/Unable to hear [PERSON_NAME]" at bounding box center [131, 54] width 105 height 15
type textarea "**********"
click at [46, 48] on link "Hang Up" at bounding box center [35, 43] width 71 height 13
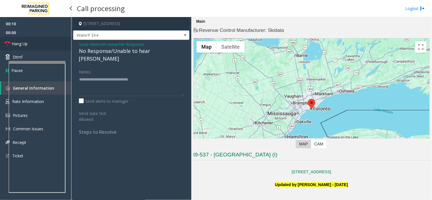
click at [46, 48] on link "Hang Up" at bounding box center [35, 43] width 71 height 13
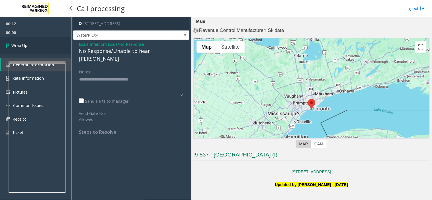
click at [46, 48] on link "Wrap Up" at bounding box center [35, 45] width 71 height 17
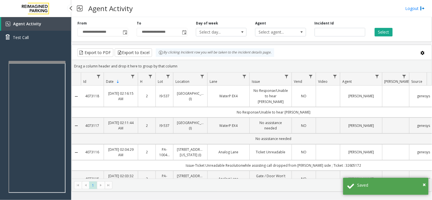
click at [42, 50] on div "Agent Activity Test Call" at bounding box center [35, 117] width 71 height 200
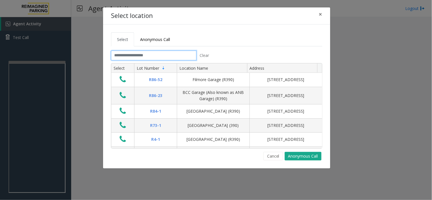
drag, startPoint x: 142, startPoint y: 54, endPoint x: 142, endPoint y: 58, distance: 3.1
click at [142, 55] on input "text" at bounding box center [154, 56] width 86 height 10
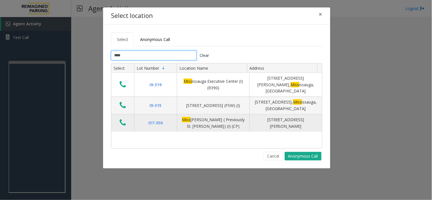
type input "****"
click at [124, 119] on icon "Data table" at bounding box center [123, 123] width 6 height 8
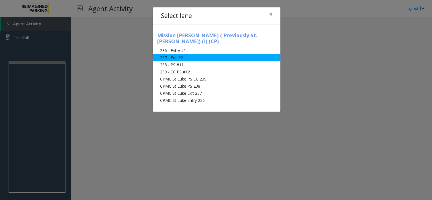
click at [212, 54] on li "237 - Exit #2" at bounding box center [217, 57] width 128 height 7
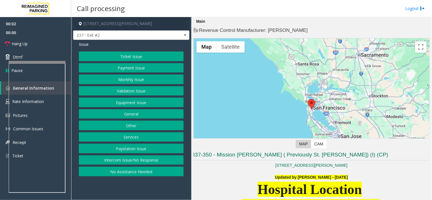
click at [148, 80] on button "Monthly Issue" at bounding box center [131, 80] width 105 height 10
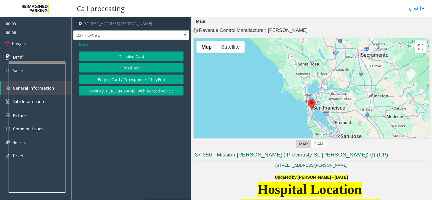
click at [122, 53] on button "Disabled Card" at bounding box center [131, 57] width 105 height 10
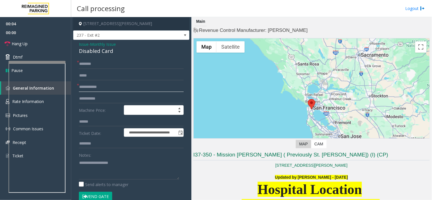
click at [101, 89] on input "text" at bounding box center [131, 87] width 105 height 10
type input "********"
type textarea "**********"
click at [85, 87] on input "********" at bounding box center [131, 87] width 105 height 10
click at [84, 87] on input "********" at bounding box center [131, 87] width 105 height 10
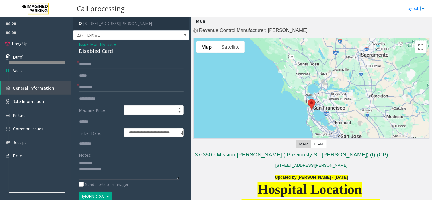
type input "*********"
drag, startPoint x: 83, startPoint y: 55, endPoint x: 83, endPoint y: 50, distance: 4.8
click at [83, 50] on div "**********" at bounding box center [131, 203] width 116 height 326
click at [83, 50] on div "Disabled Card" at bounding box center [131, 51] width 105 height 8
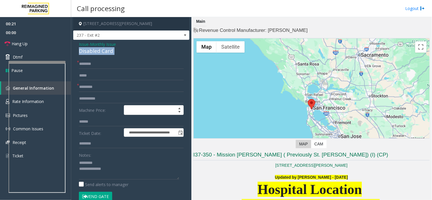
click at [83, 50] on div "Disabled Card" at bounding box center [131, 51] width 105 height 8
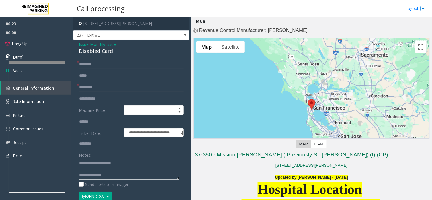
type textarea "**********"
click at [89, 63] on input "text" at bounding box center [131, 64] width 105 height 10
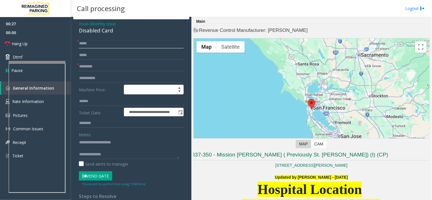
scroll to position [32, 0]
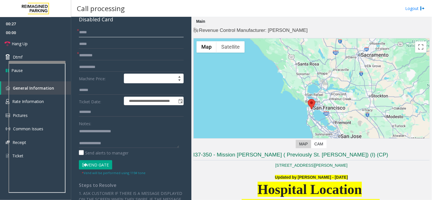
type input "****"
drag, startPoint x: 96, startPoint y: 165, endPoint x: 89, endPoint y: 135, distance: 31.0
click at [96, 165] on button "Vend Gate" at bounding box center [95, 166] width 33 height 10
click at [85, 32] on input "****" at bounding box center [131, 33] width 105 height 10
drag, startPoint x: 95, startPoint y: 34, endPoint x: 74, endPoint y: 34, distance: 21.1
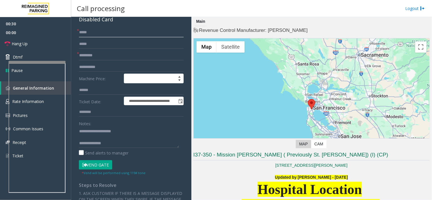
click at [75, 34] on div "**********" at bounding box center [131, 178] width 113 height 300
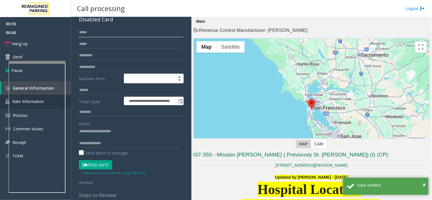
type input "****"
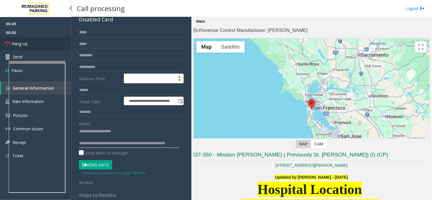
type textarea "**********"
click at [58, 45] on link "Hang Up" at bounding box center [35, 43] width 71 height 13
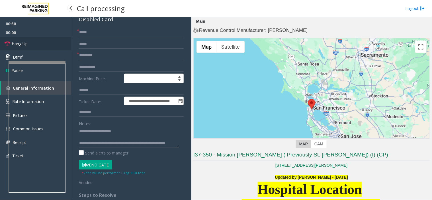
click at [58, 45] on link "Hang Up" at bounding box center [35, 43] width 71 height 13
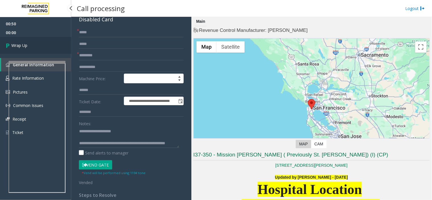
click at [58, 45] on link "Wrap Up" at bounding box center [35, 45] width 71 height 17
